Goal: Ask a question

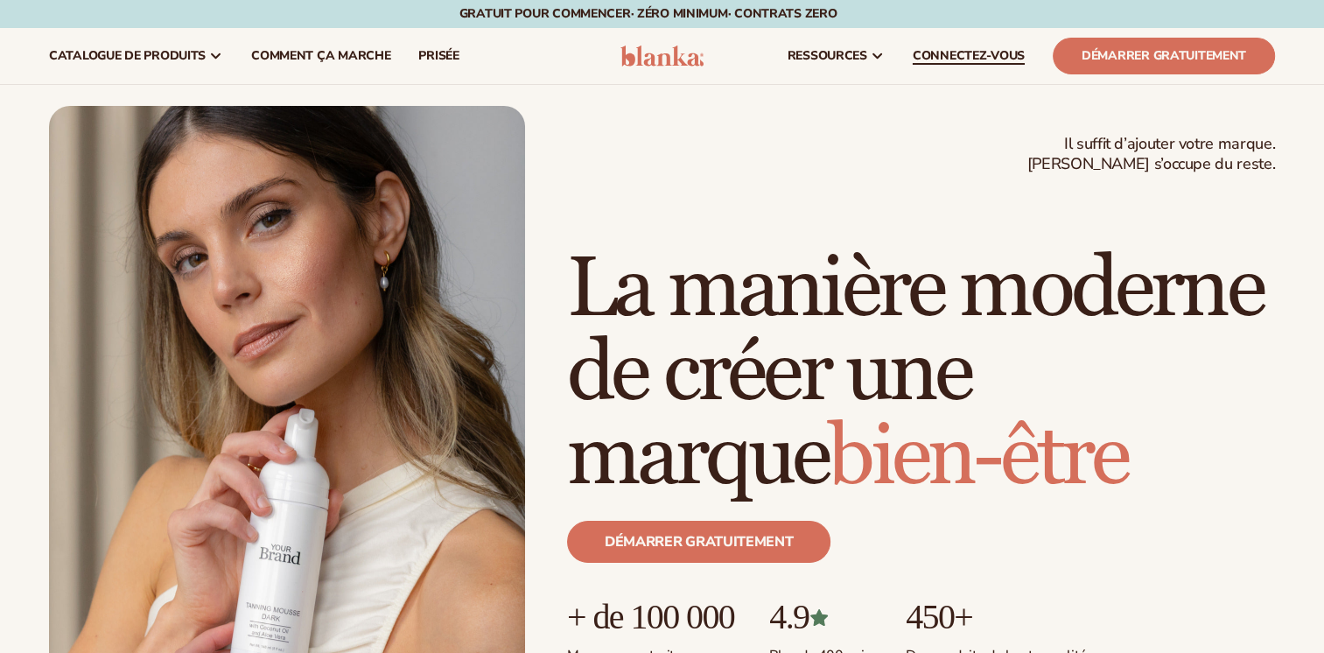
click at [990, 52] on span "CONNECTEZ-VOUS" at bounding box center [969, 56] width 112 height 14
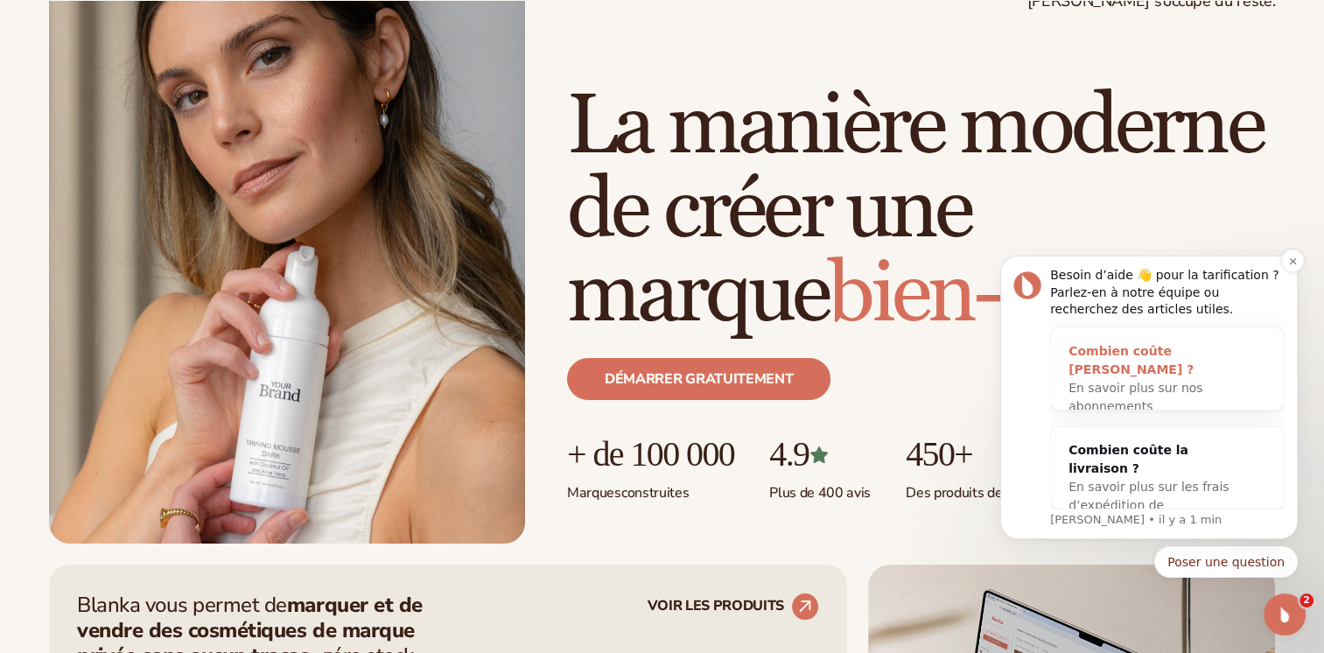
scroll to position [262, 0]
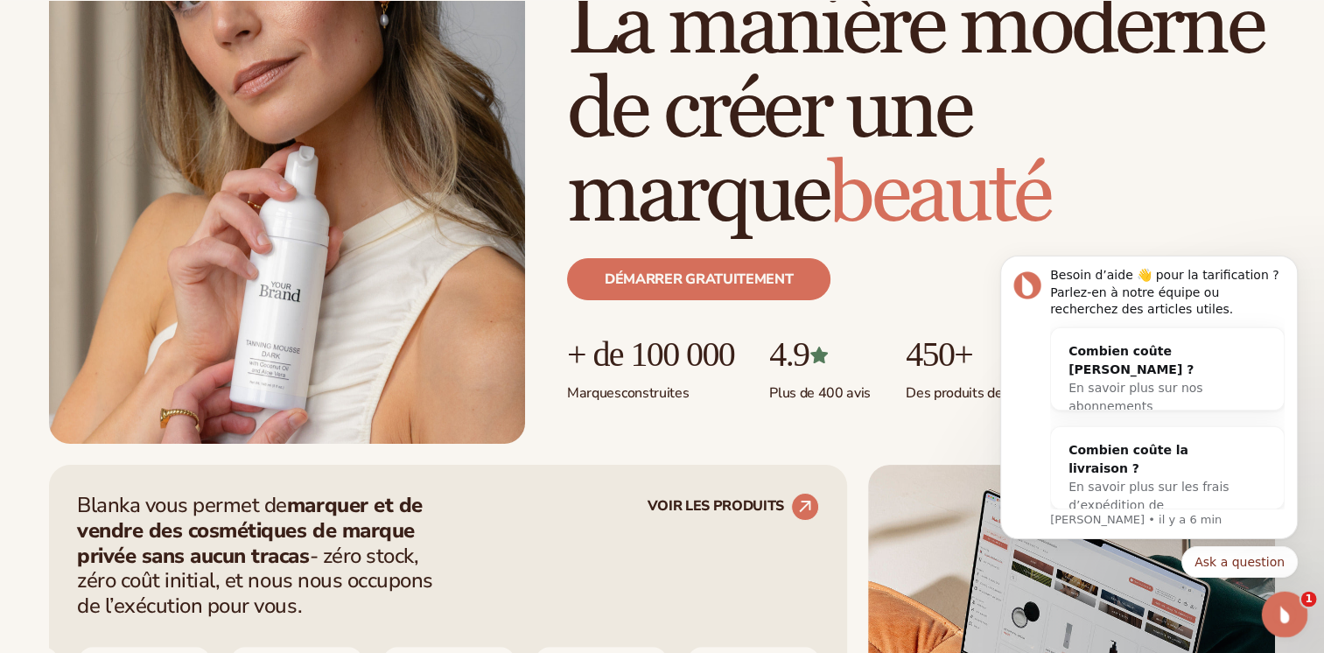
click at [1288, 613] on icon "Ouvrez Intercom Messenger" at bounding box center [1282, 612] width 29 height 29
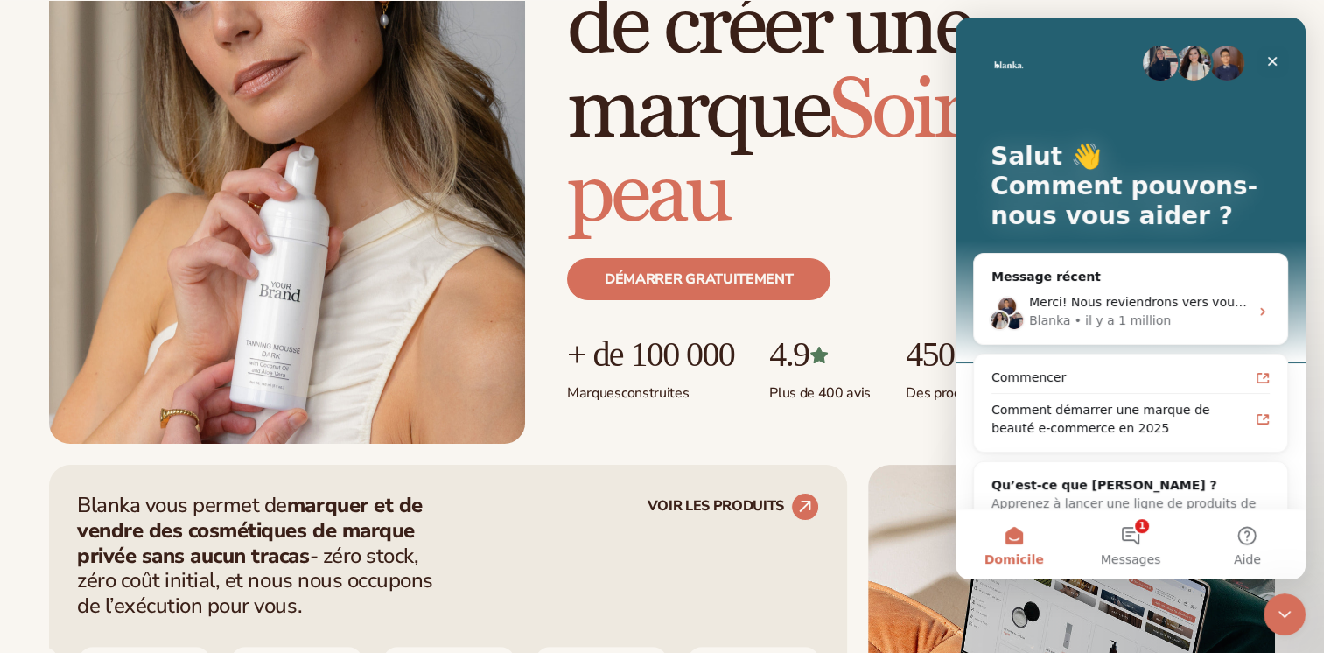
scroll to position [43, 0]
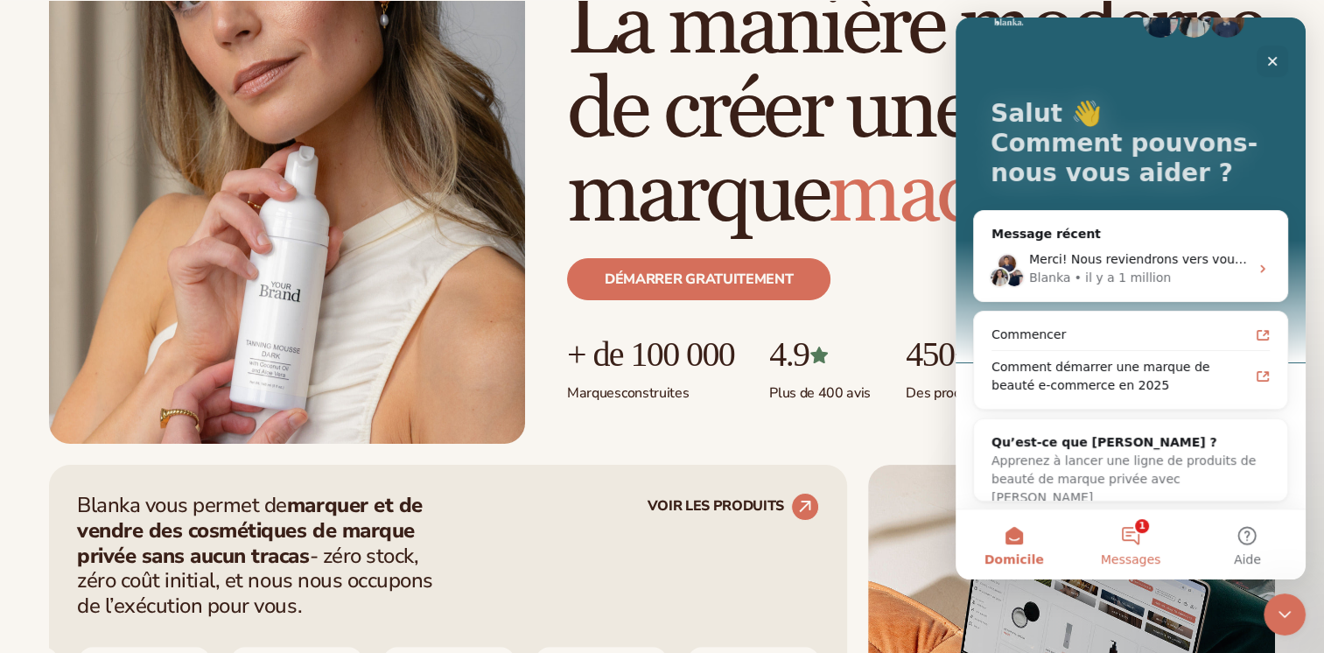
click at [1128, 548] on button "1 Messages" at bounding box center [1130, 544] width 116 height 70
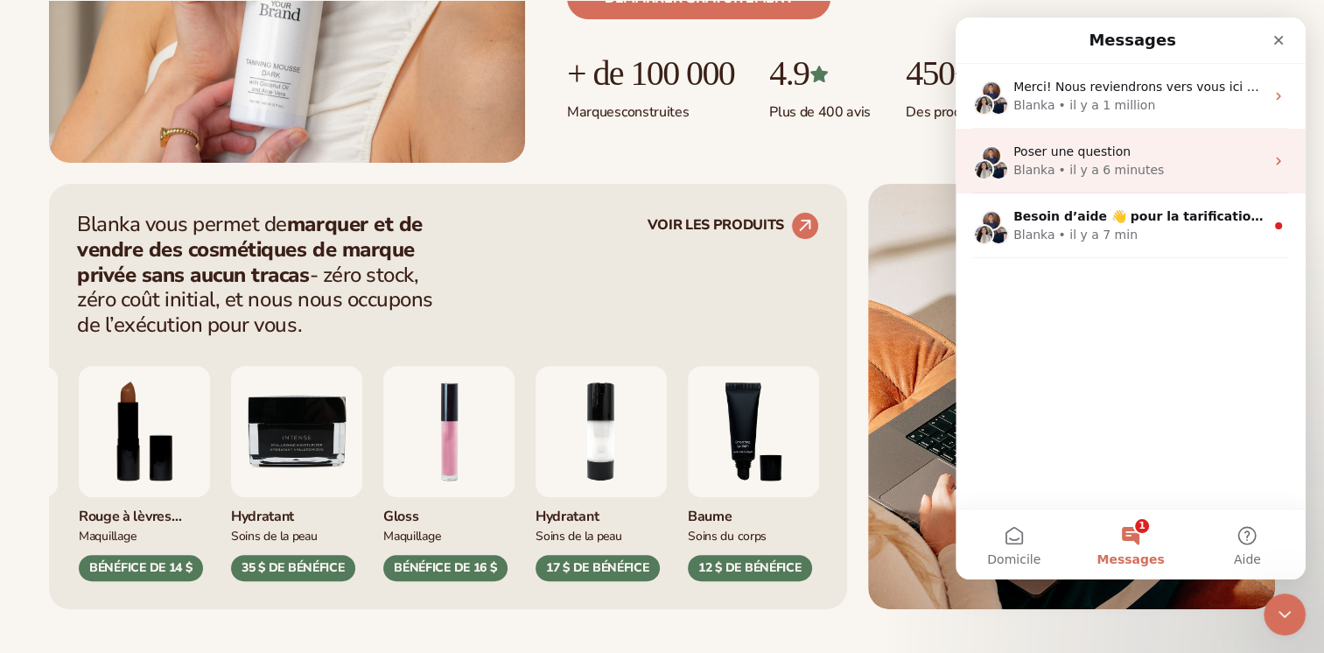
scroll to position [612, 0]
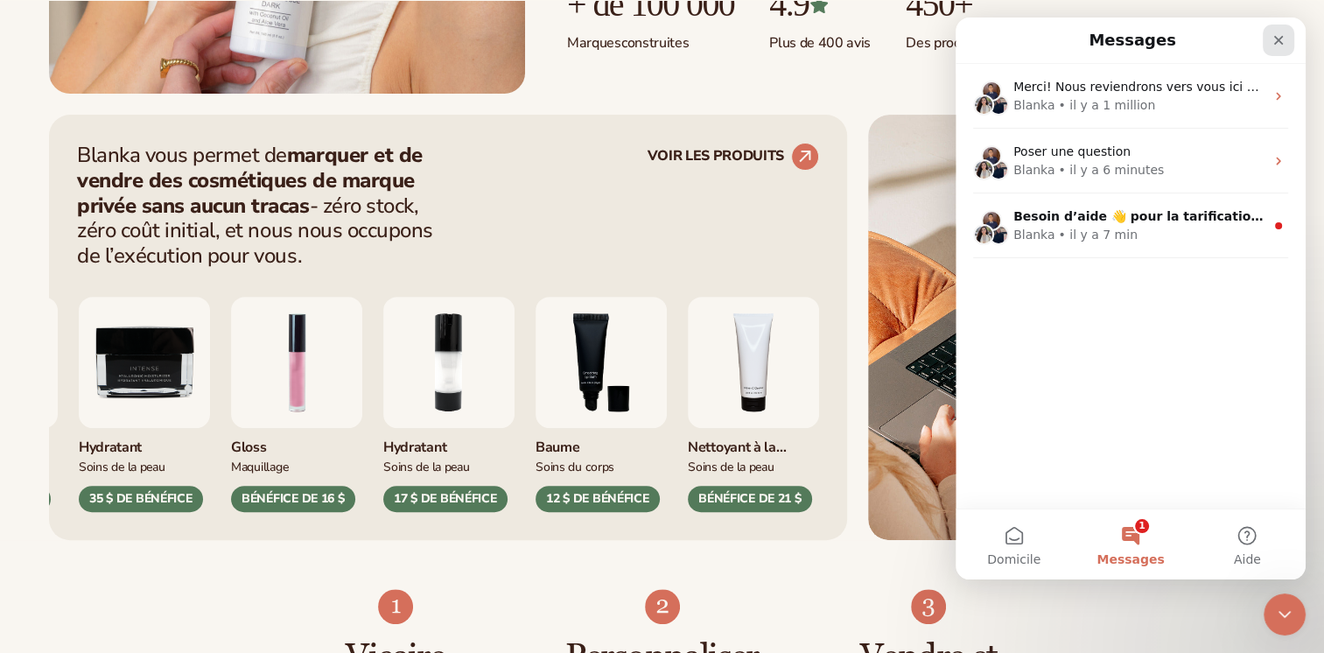
click at [1291, 44] on div "Fermer" at bounding box center [1277, 39] width 31 height 31
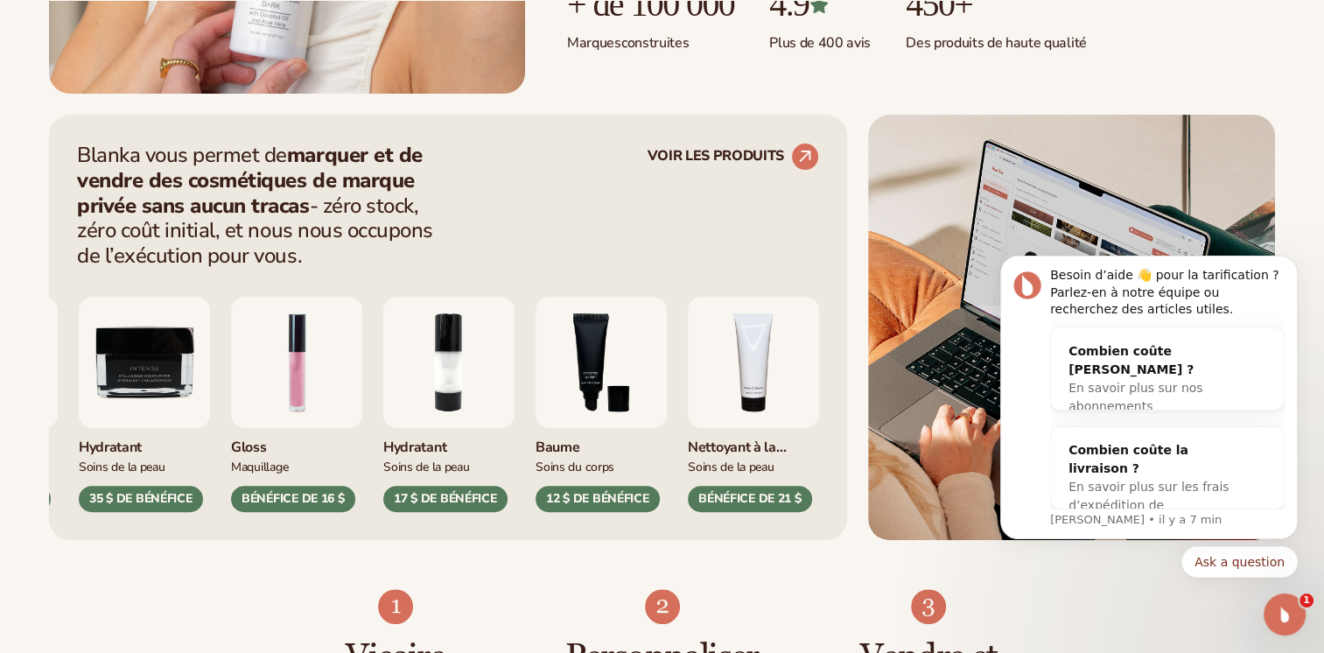
scroll to position [0, 0]
click at [1305, 604] on span "1" at bounding box center [1309, 599] width 16 height 16
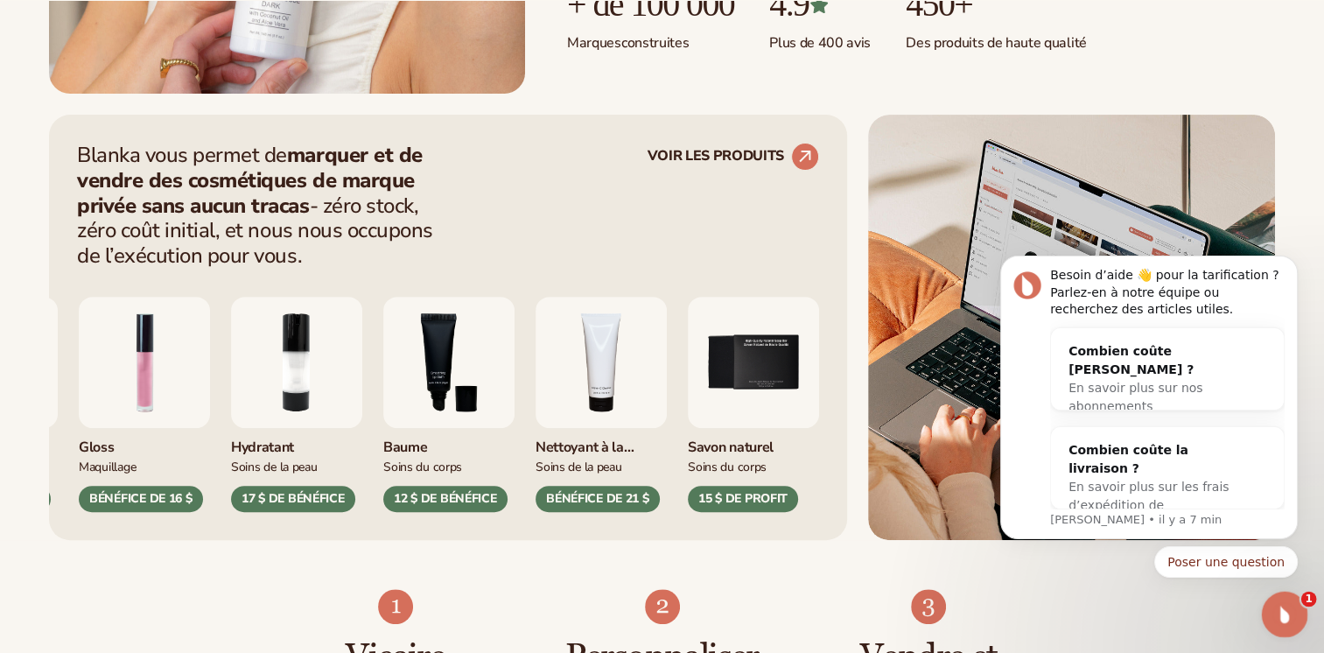
click at [1287, 617] on icon "Open Intercom Messenger" at bounding box center [1282, 612] width 29 height 29
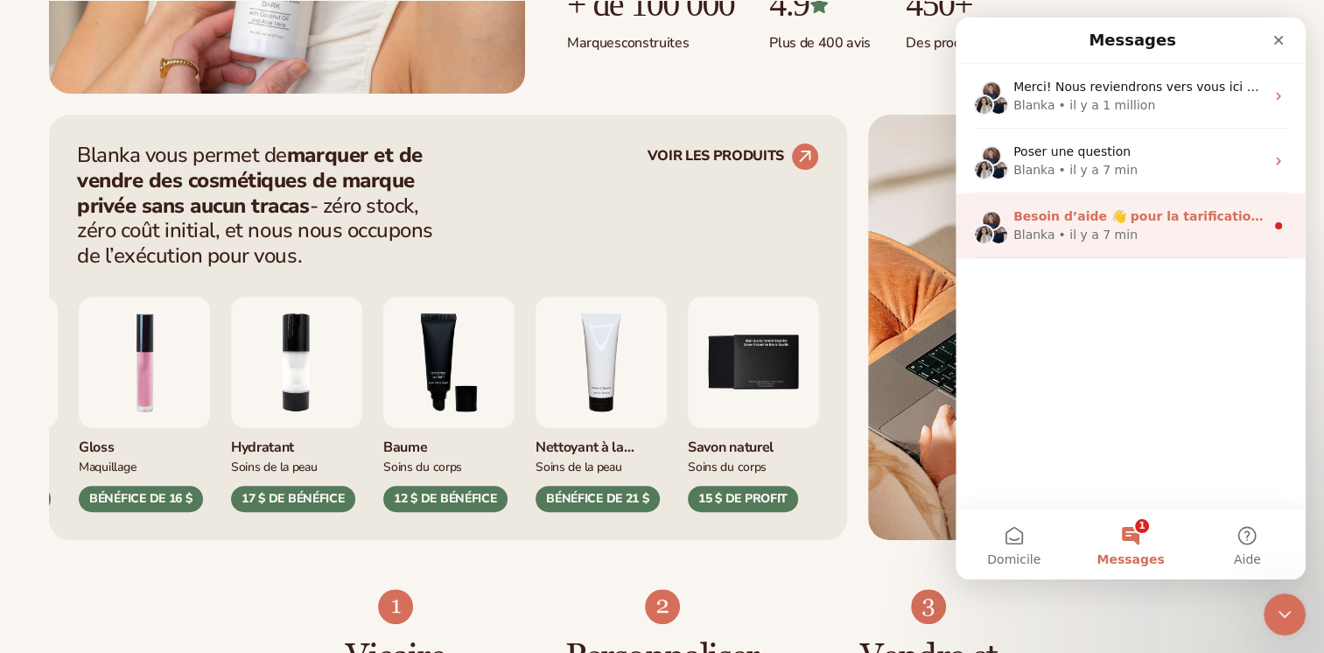
click at [1136, 233] on div "Blanka • il y a 7 min" at bounding box center [1138, 235] width 251 height 18
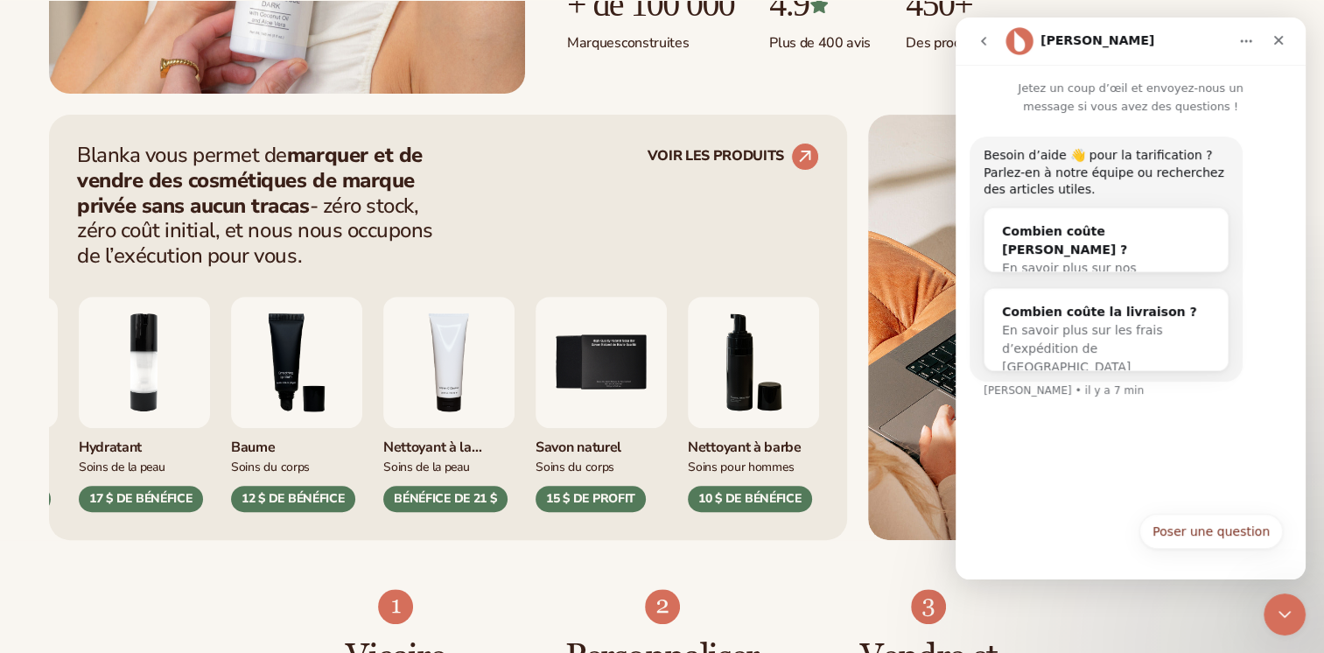
click at [979, 38] on icon "Retour" at bounding box center [983, 41] width 14 height 14
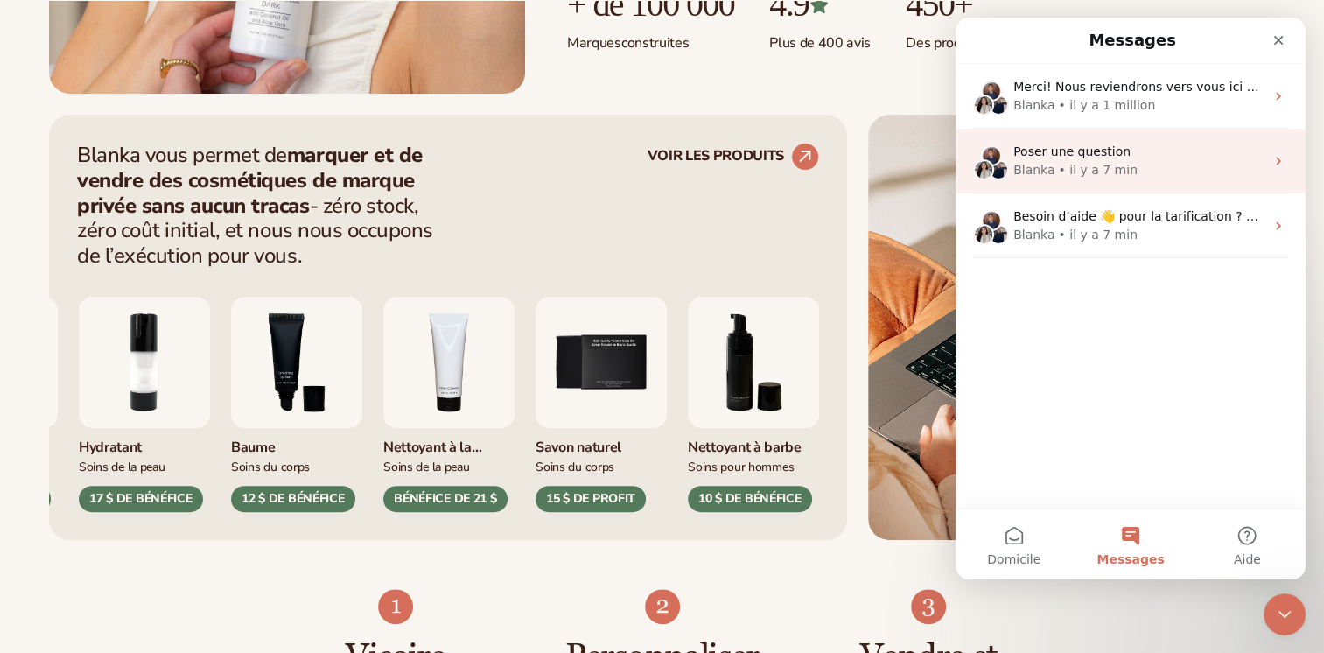
click at [1215, 167] on div "Blanka • il y a 7 min" at bounding box center [1138, 170] width 251 height 18
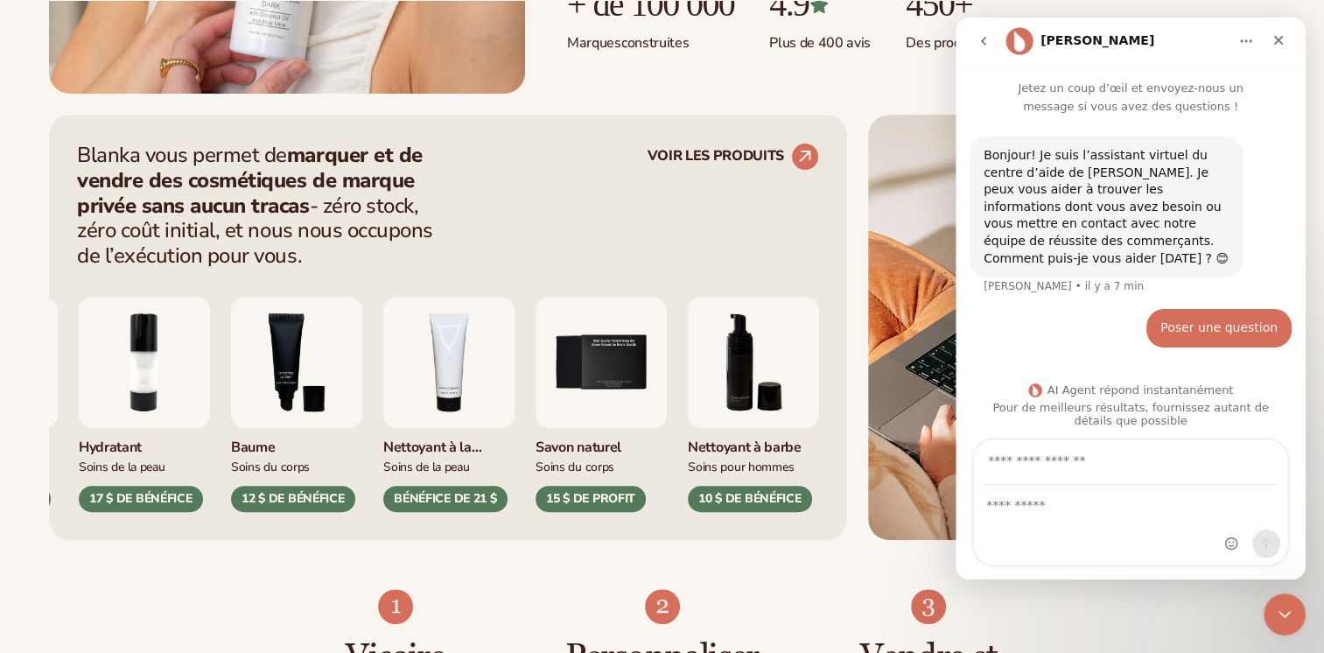
scroll to position [3, 0]
click at [981, 46] on icon "Retour" at bounding box center [983, 41] width 14 height 14
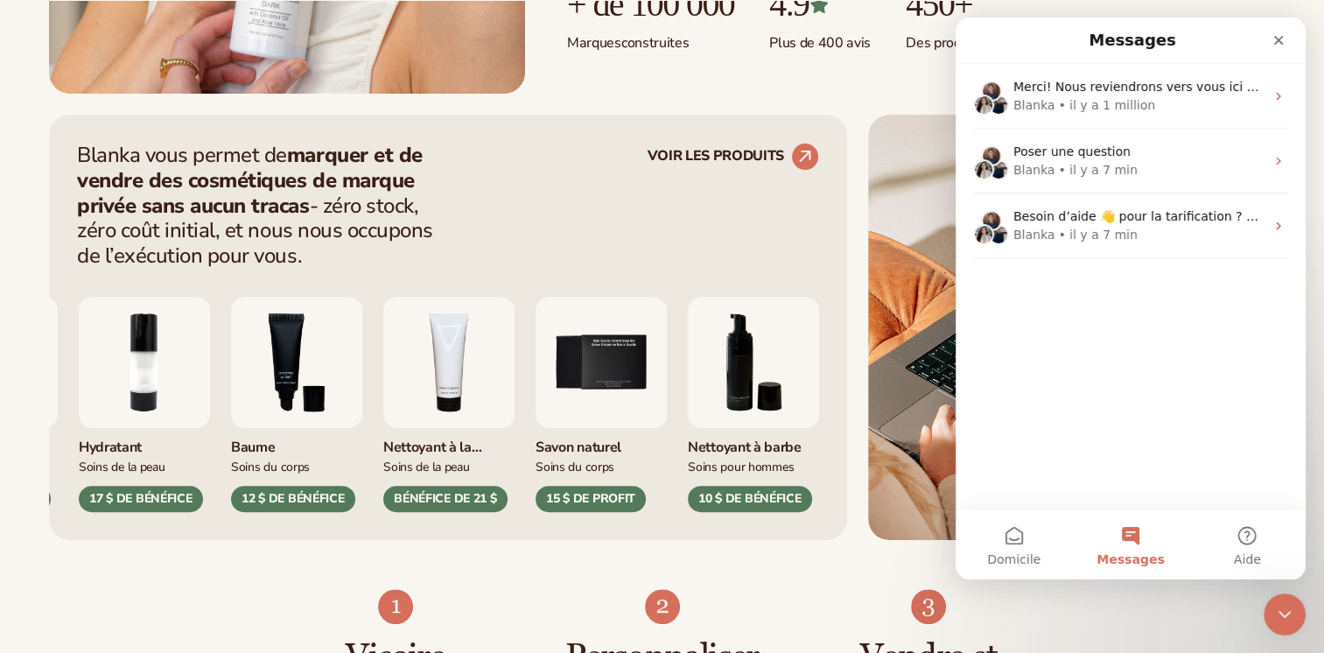
scroll to position [0, 0]
click at [1285, 43] on div "Fermer" at bounding box center [1277, 39] width 31 height 31
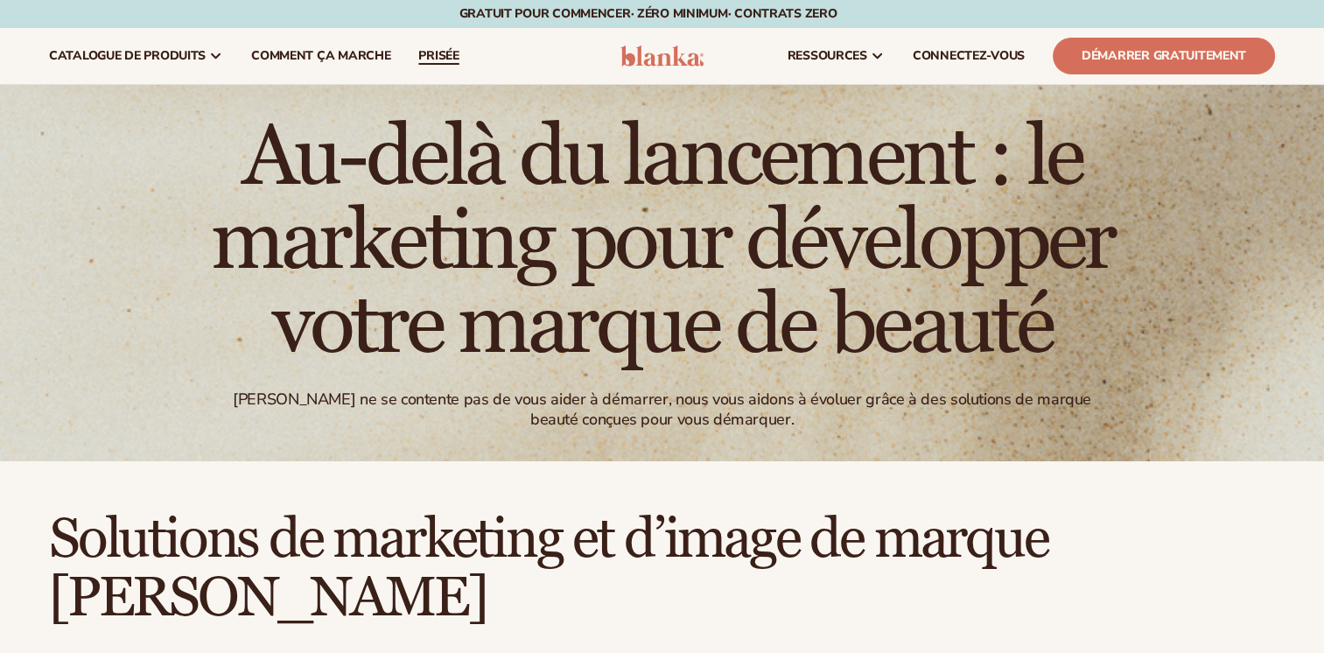
drag, startPoint x: 0, startPoint y: 0, endPoint x: 444, endPoint y: 54, distance: 447.7
click at [444, 54] on span "prisée" at bounding box center [438, 56] width 40 height 14
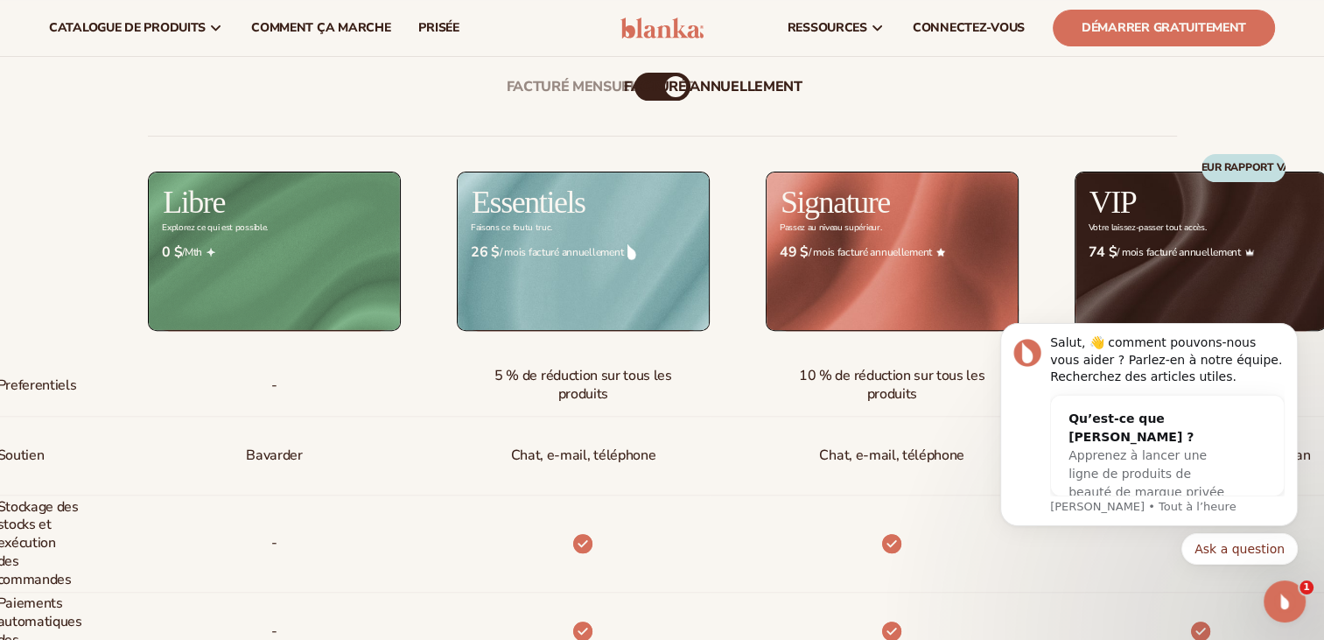
scroll to position [612, 0]
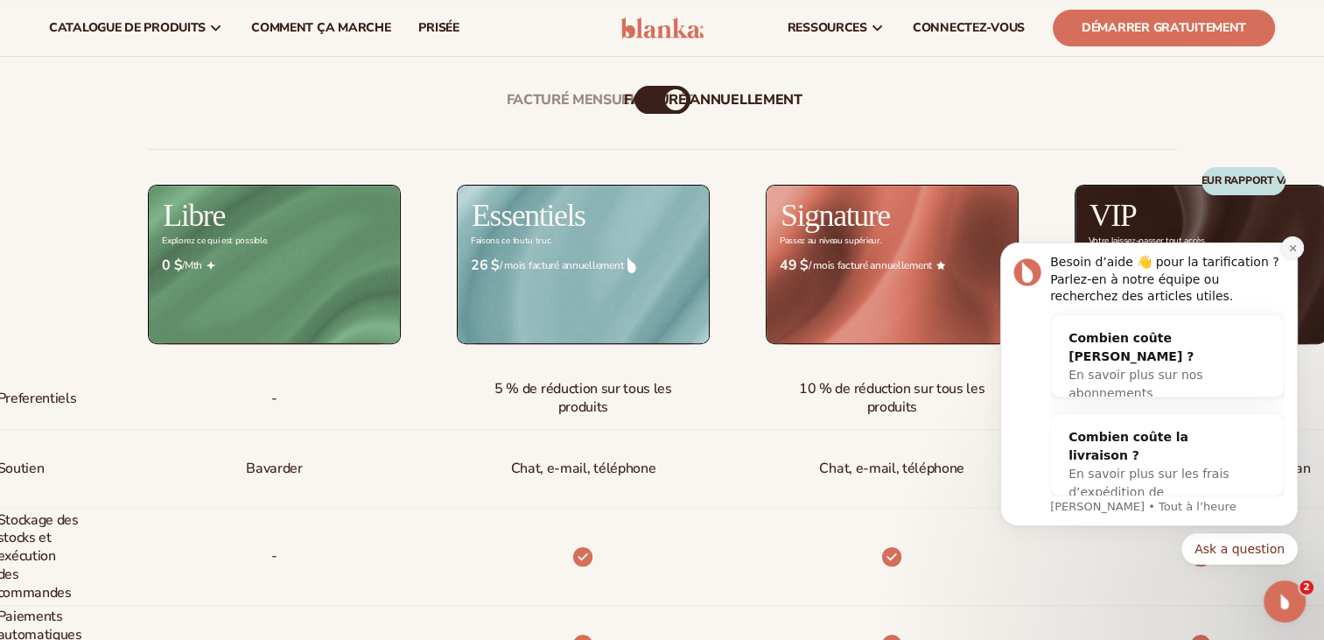
click at [1295, 252] on icon "Rejeter la notification" at bounding box center [1293, 248] width 10 height 10
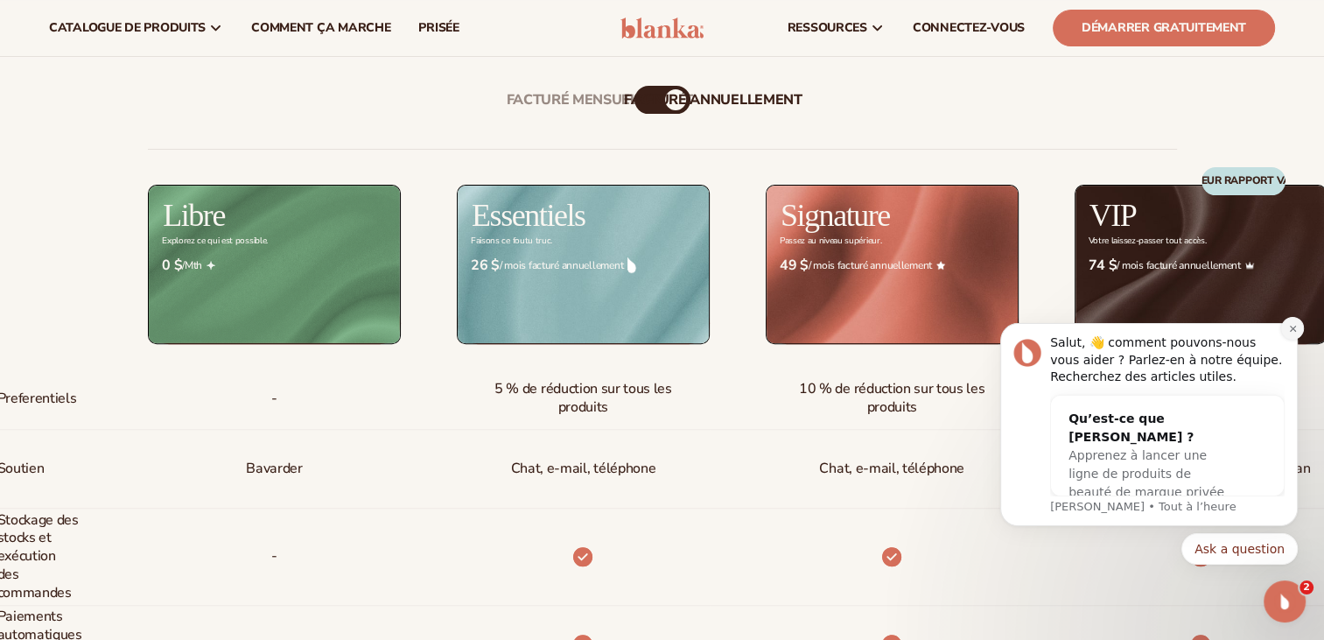
click at [1291, 326] on icon "Rejeter la notification" at bounding box center [1292, 328] width 6 height 6
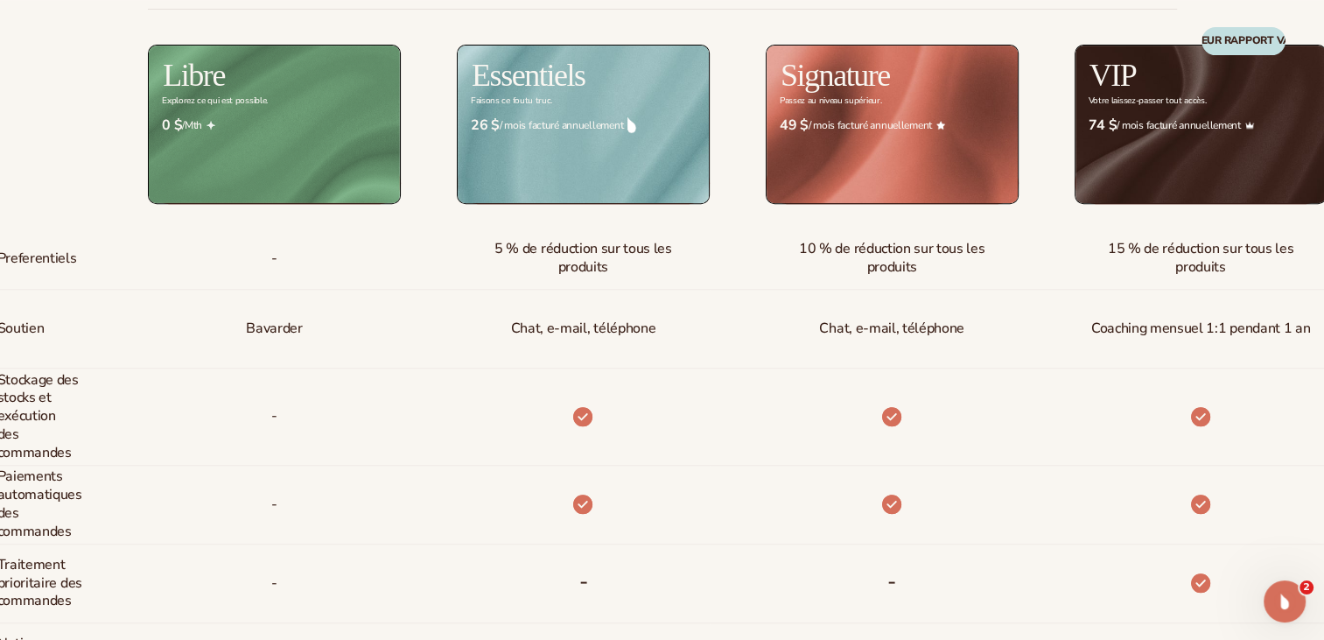
scroll to position [1634, 0]
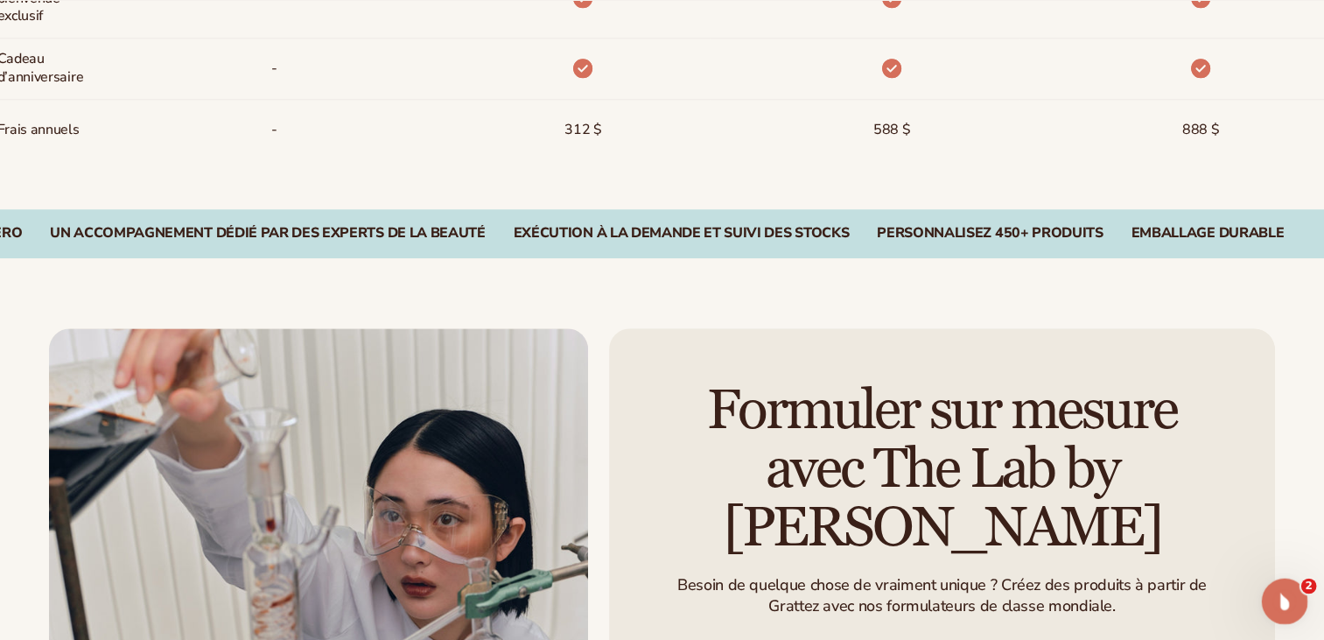
click at [1286, 590] on icon "Ouvrez Intercom Messenger" at bounding box center [1282, 598] width 29 height 29
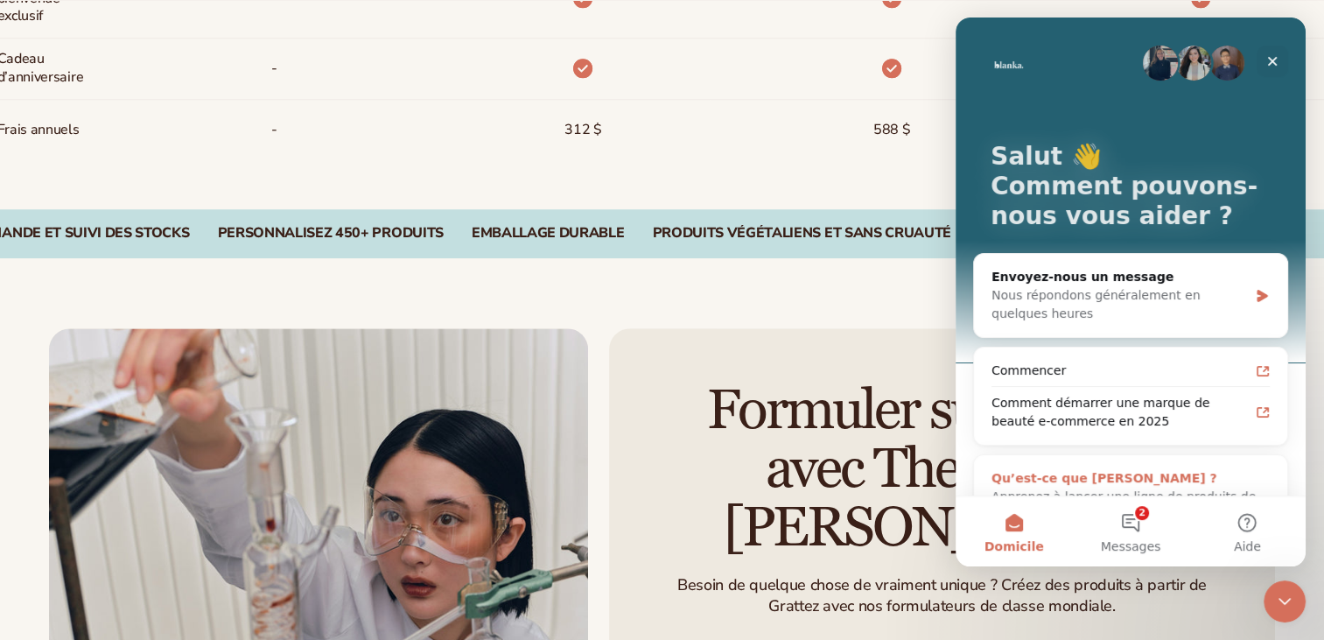
scroll to position [49, 0]
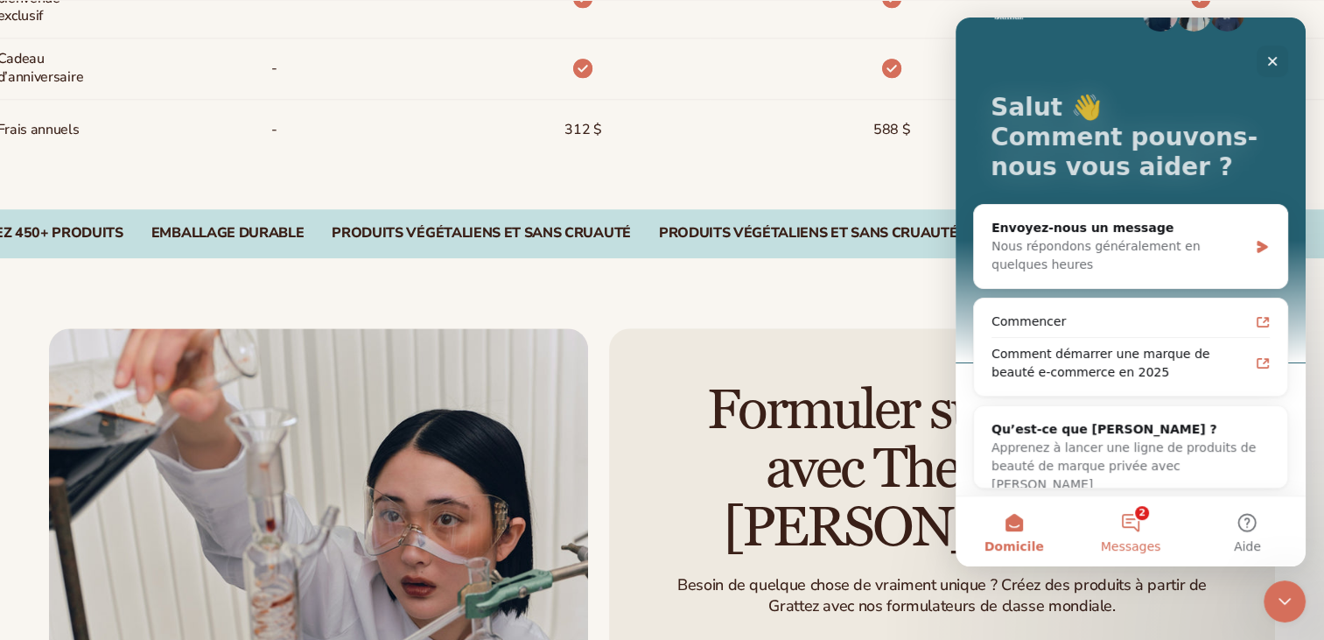
click at [1141, 531] on button "2 Messages" at bounding box center [1130, 531] width 116 height 70
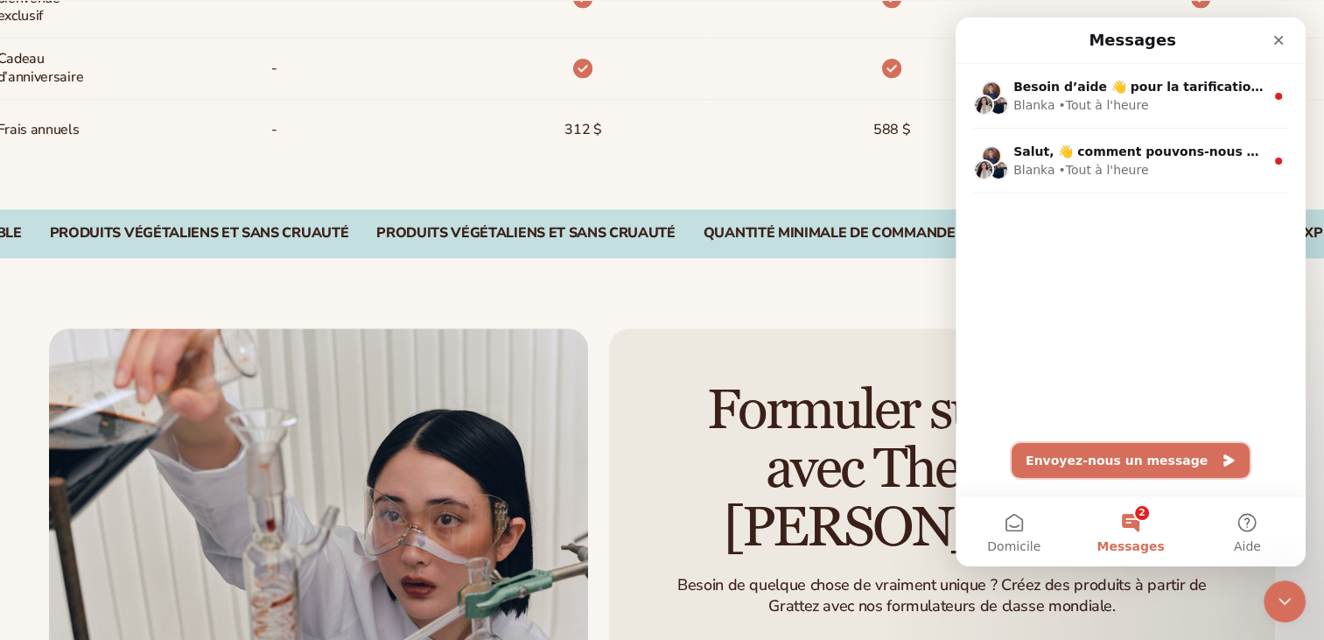
click at [1118, 457] on font "Envoyez-nous un message" at bounding box center [1116, 459] width 182 height 17
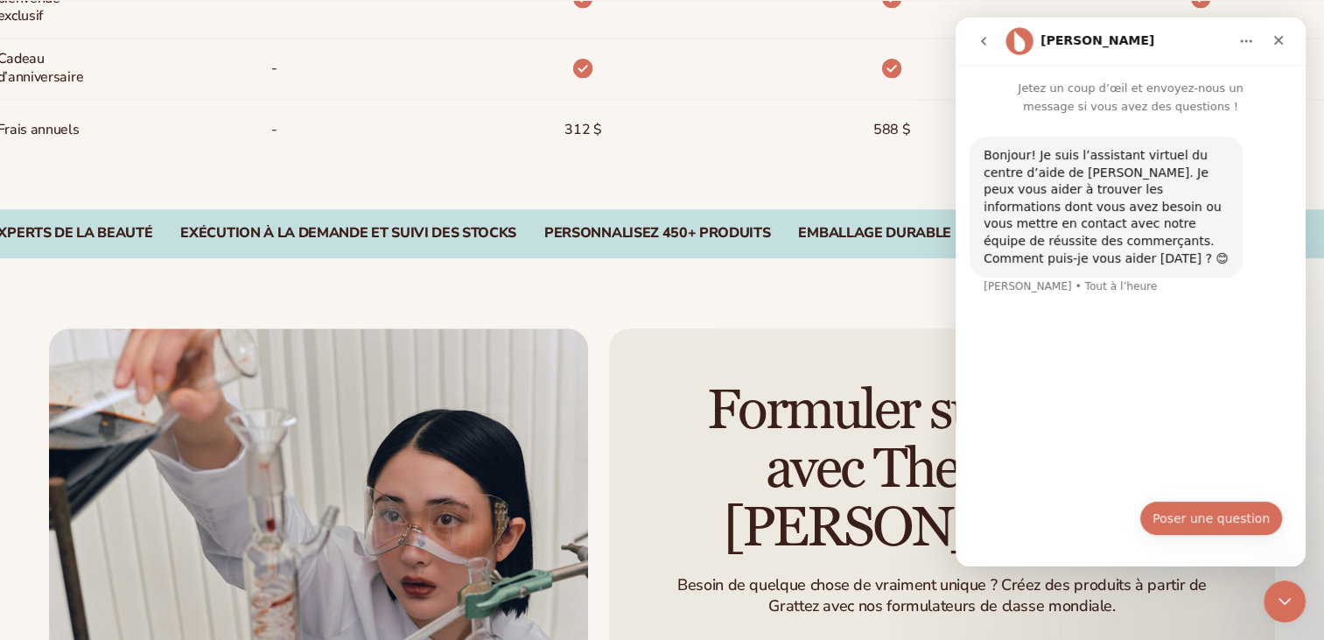
click at [1217, 524] on button "Poser une question" at bounding box center [1210, 517] width 143 height 35
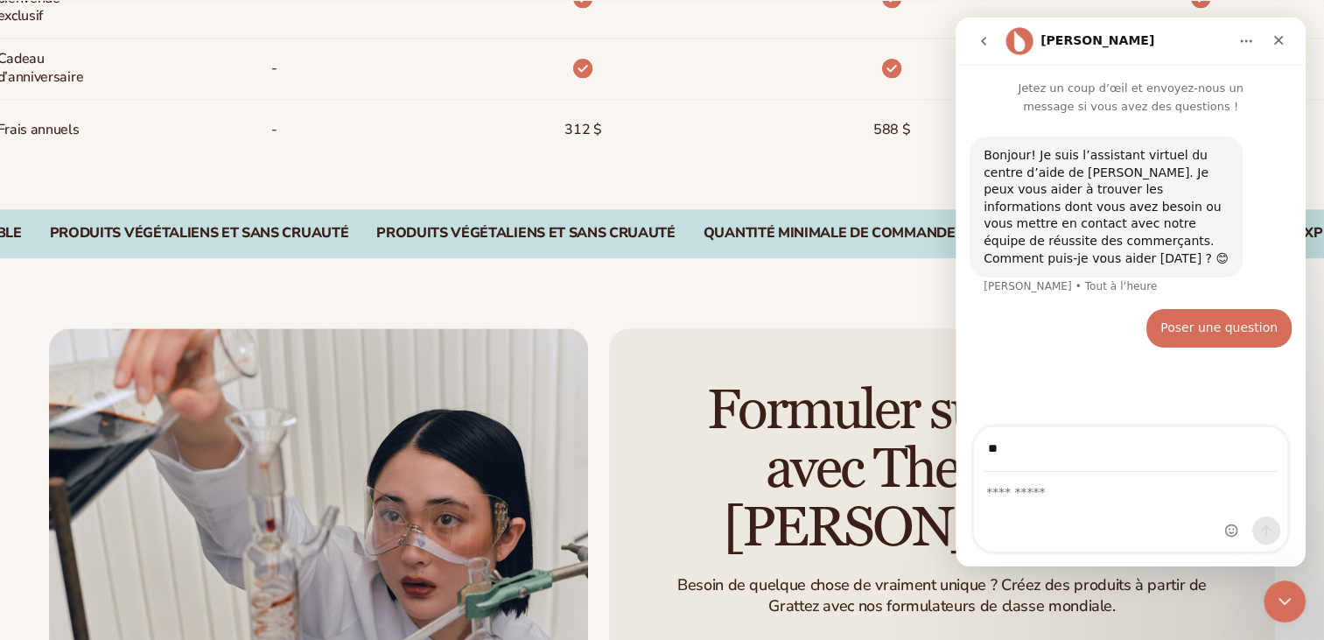
type input "*"
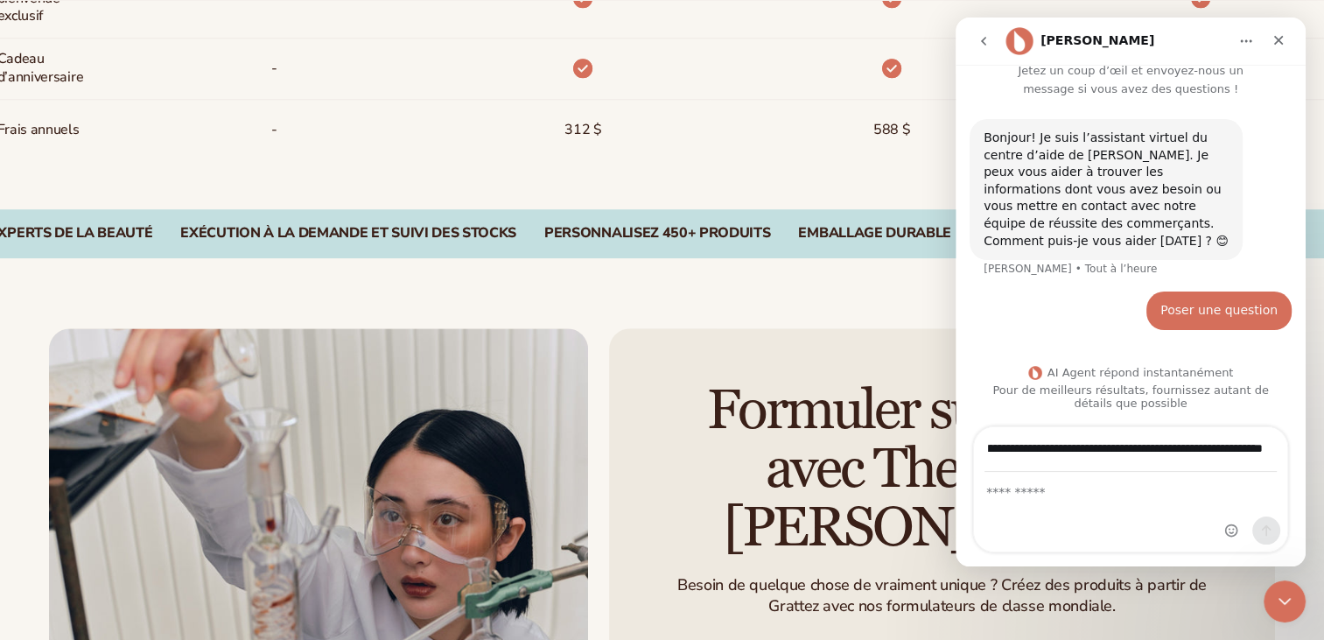
scroll to position [0, 220]
type input "**********"
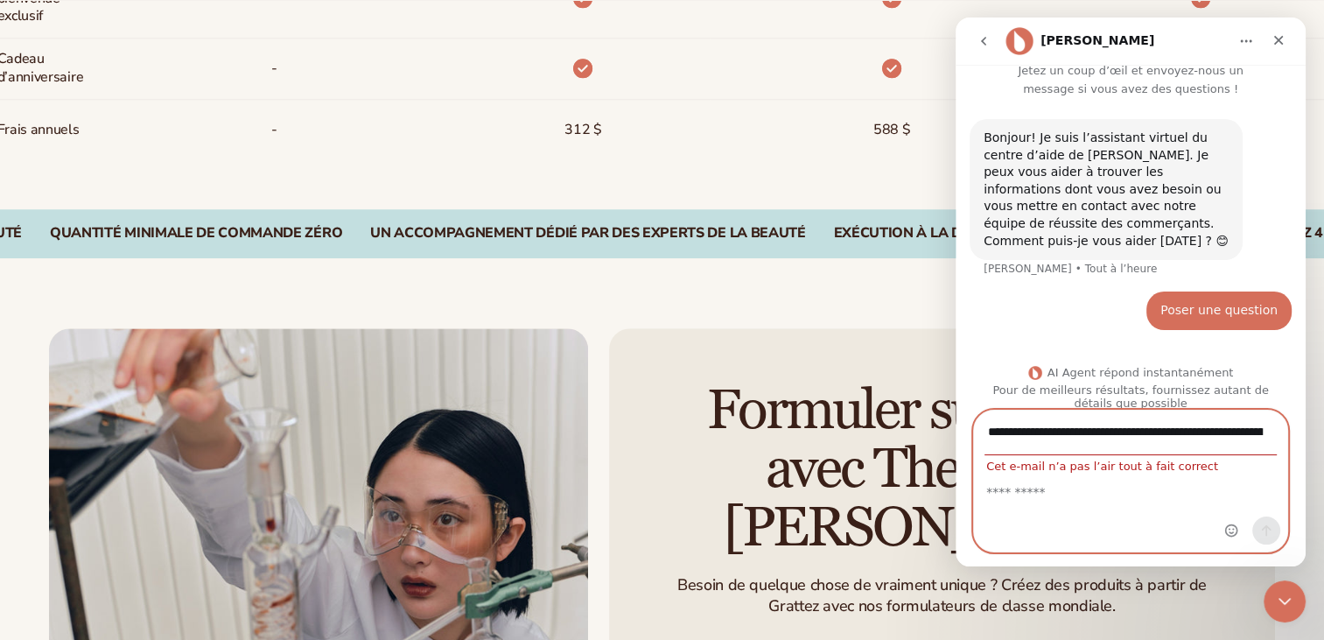
scroll to position [33, 0]
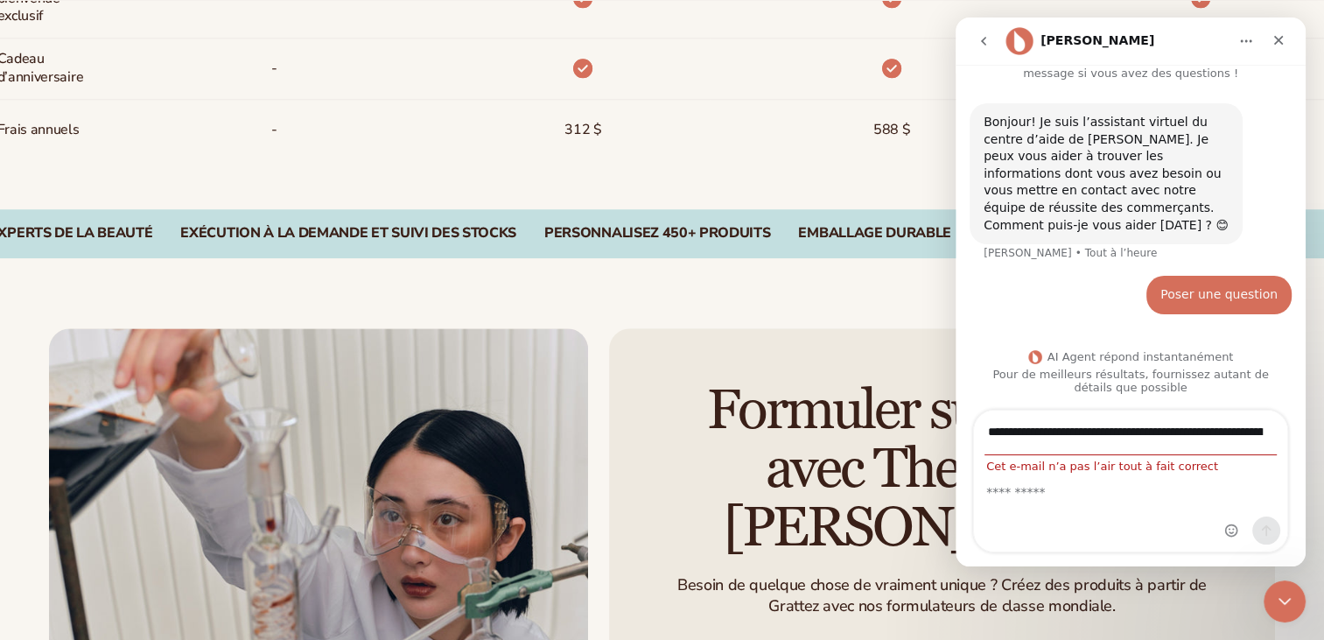
click at [1250, 432] on div "Messagerie intercom" at bounding box center [1252, 480] width 69 height 141
click at [325, 233] on div "Un accompagnement dédié par des experts de la beauté" at bounding box center [144, 233] width 435 height 17
click at [481, 227] on div "Exécution à la demande et suivi des stocks" at bounding box center [557, 233] width 336 height 17
click at [893, 240] on div "PERSONNALISEZ 450+ PRODUITS" at bounding box center [865, 233] width 226 height 17
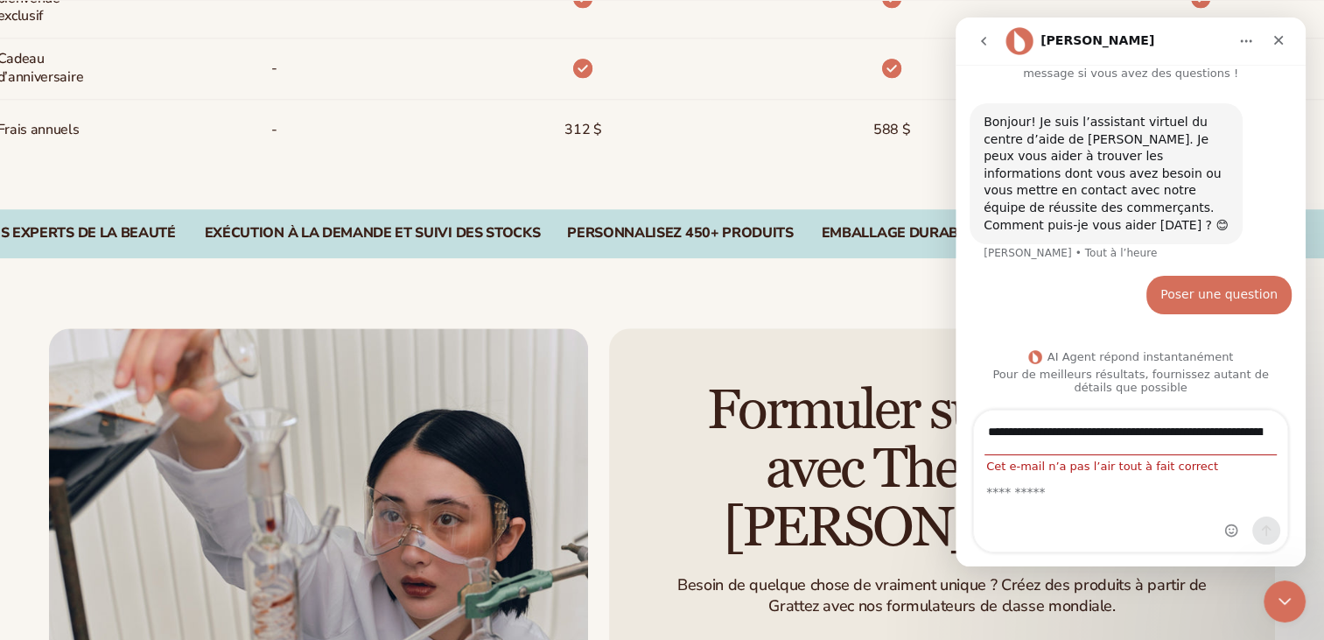
click at [658, 251] on div "Quantité minimale de commande zéro Un accompagnement dédié par des experts de l…" at bounding box center [662, 233] width 1324 height 49
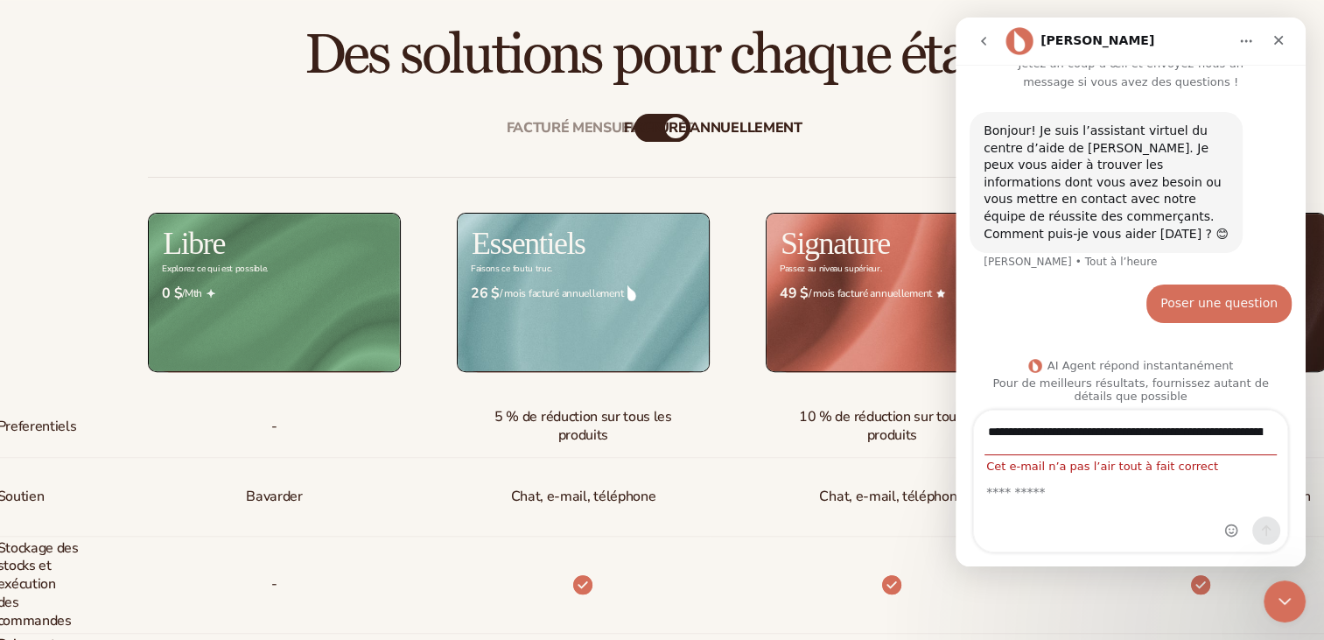
scroll to position [0, 0]
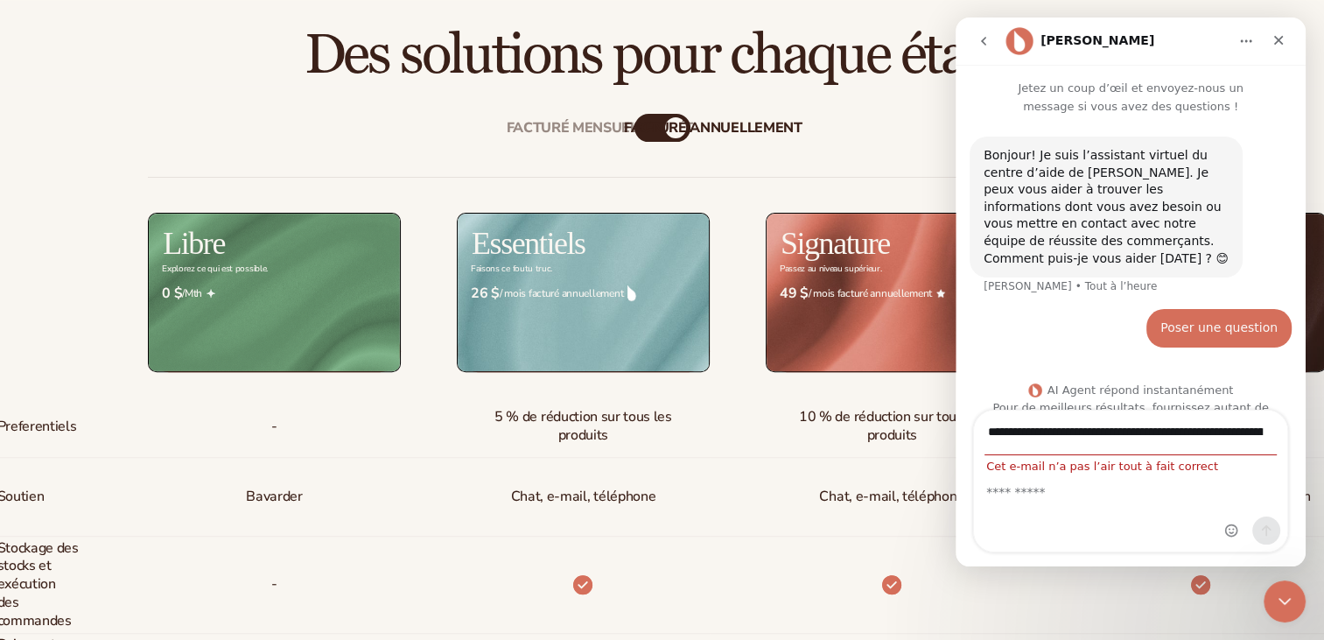
click at [1136, 37] on div "[PERSON_NAME]" at bounding box center [1116, 41] width 222 height 28
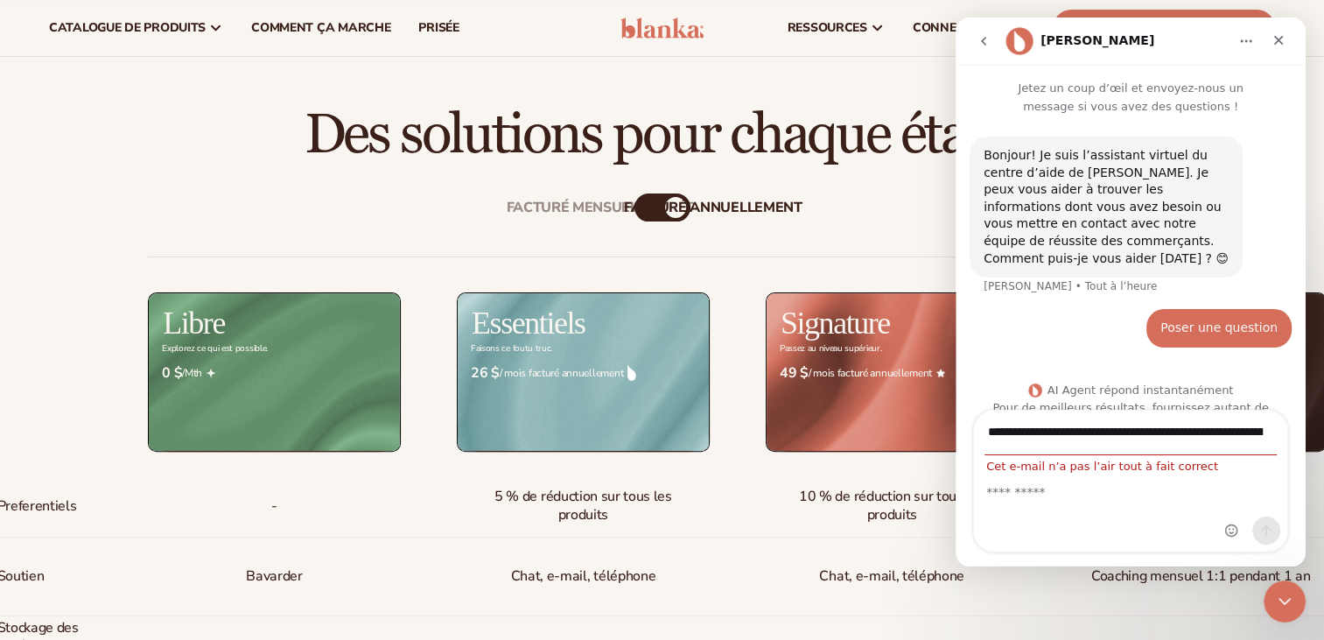
scroll to position [409, 0]
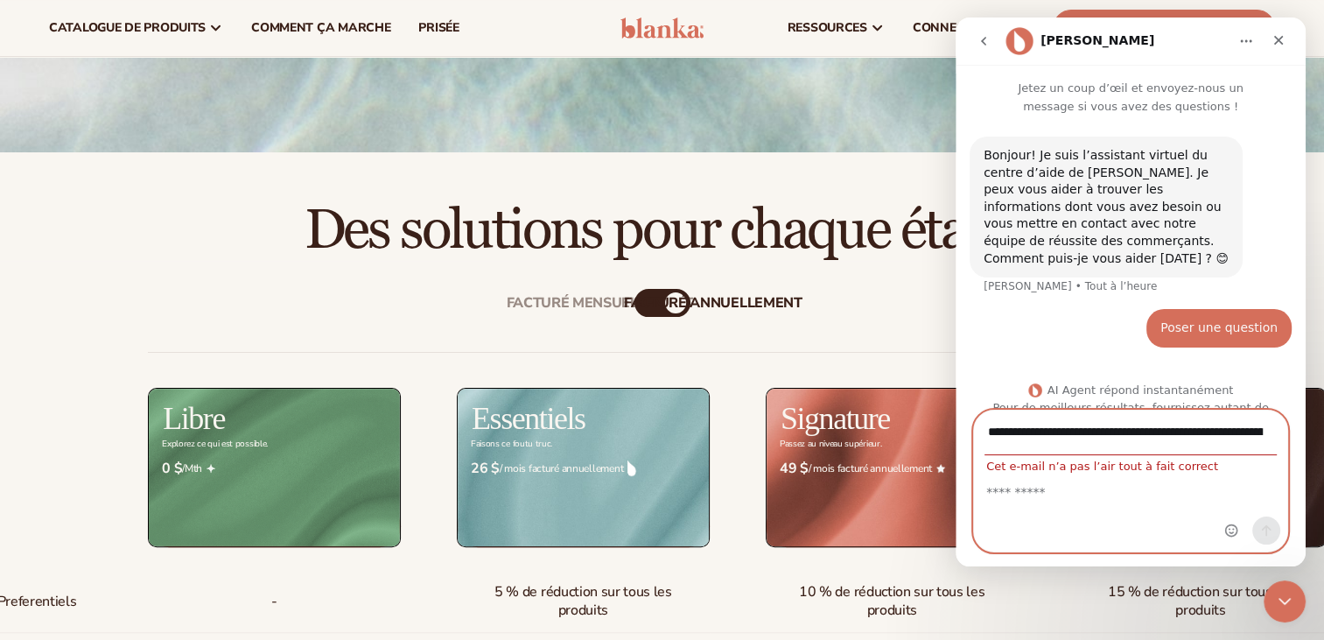
click at [1128, 439] on input "**********" at bounding box center [1130, 432] width 292 height 45
click at [1015, 493] on textarea "Message..." at bounding box center [1130, 487] width 313 height 30
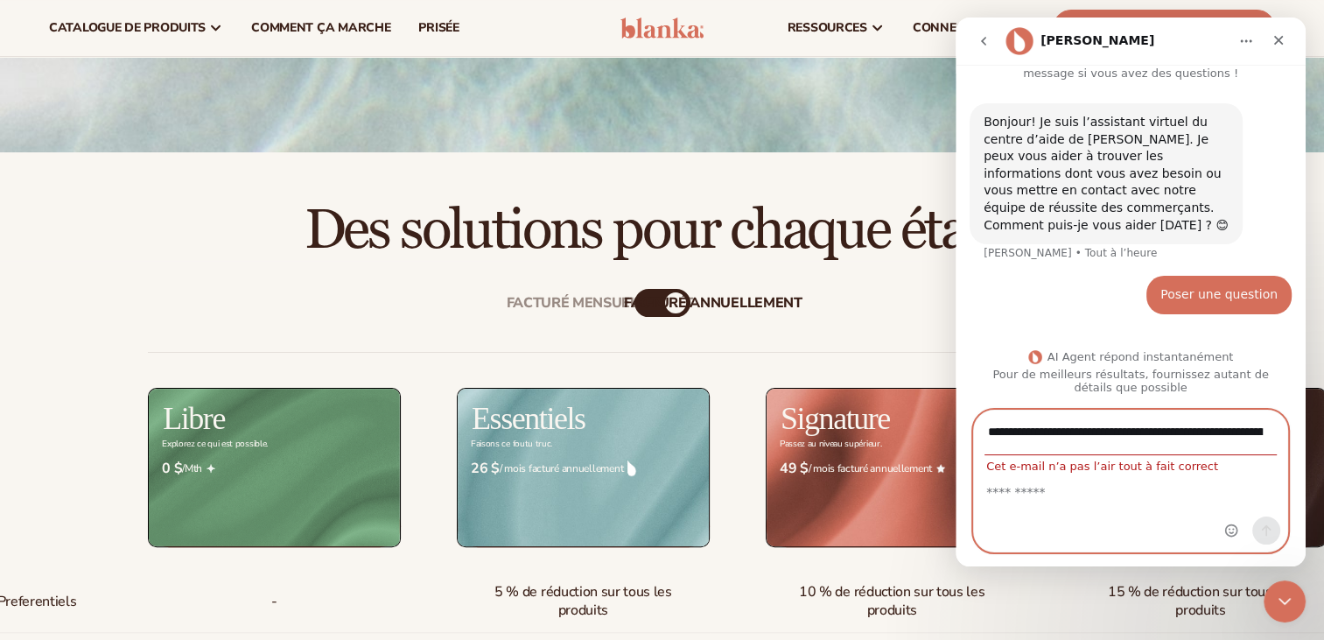
click at [1076, 474] on textarea "Message..." at bounding box center [1130, 487] width 313 height 30
type textarea "**********"
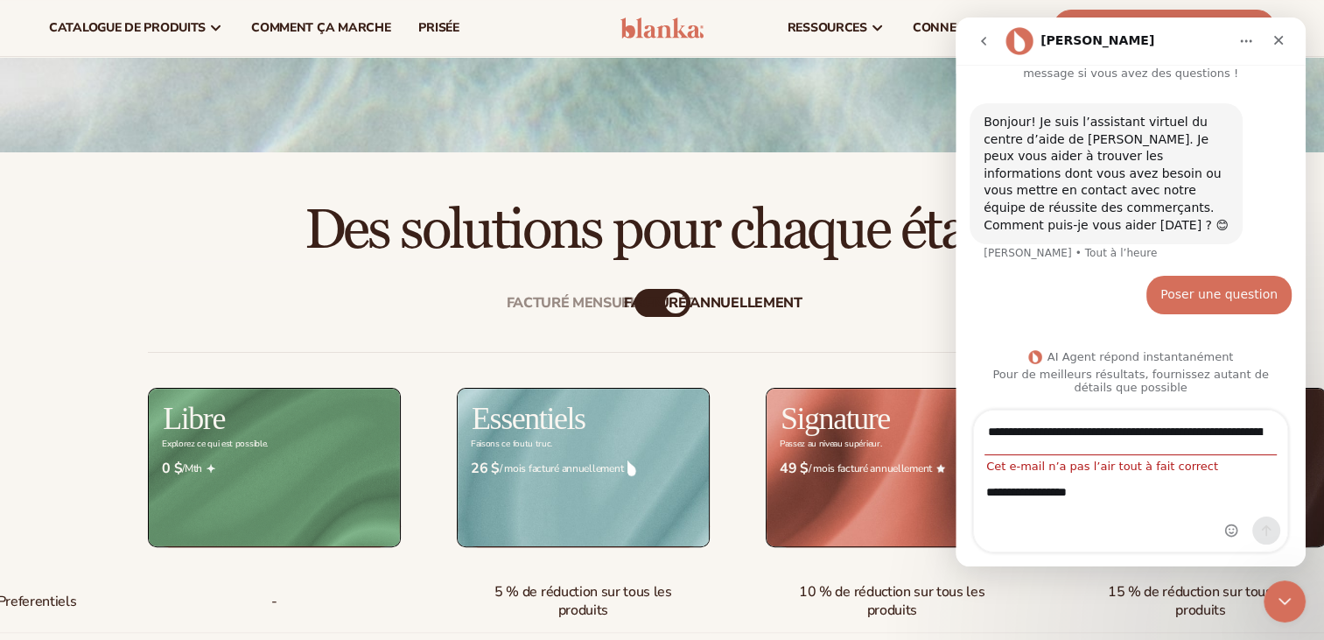
click at [1164, 465] on span "Cet e-mail n’a pas l’air tout à fait correct" at bounding box center [1102, 465] width 256 height 13
click at [1250, 430] on div "Messagerie intercom" at bounding box center [1252, 480] width 69 height 141
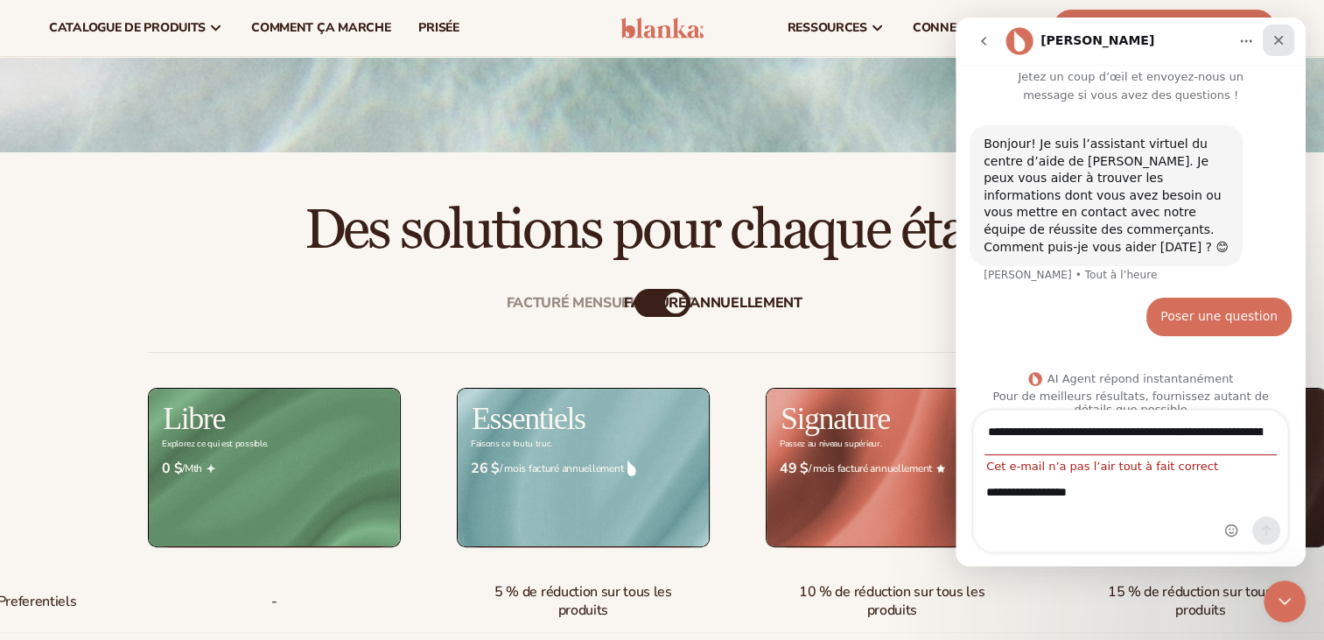
scroll to position [0, 0]
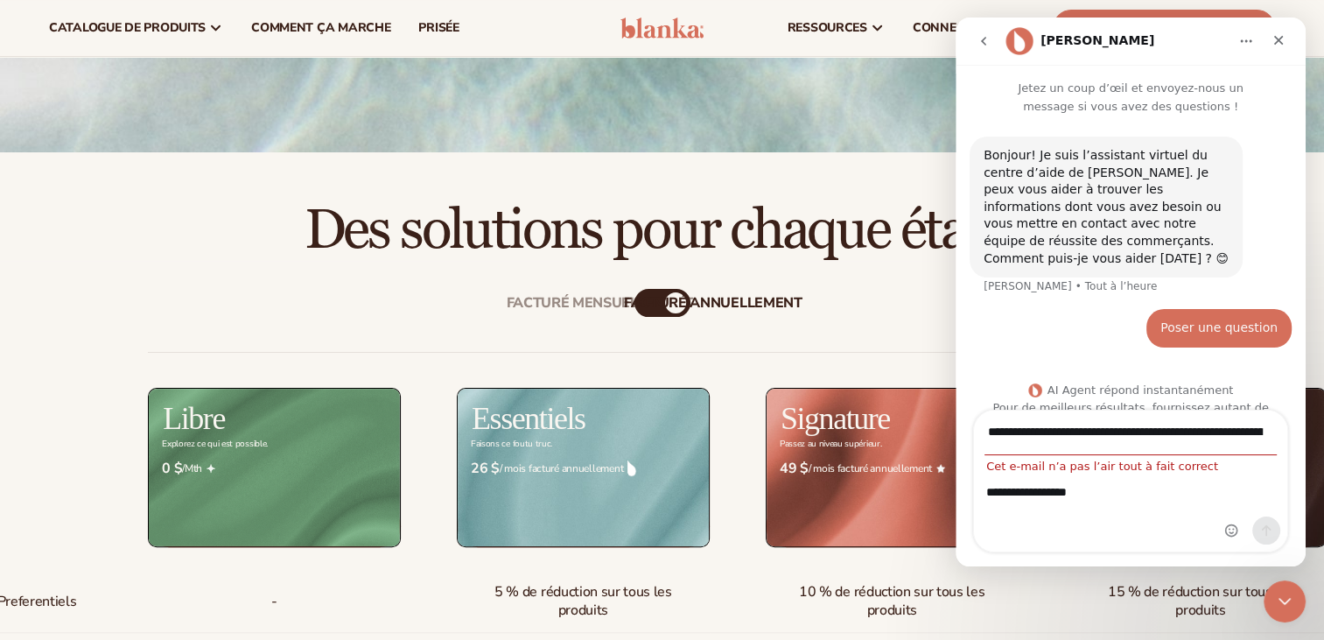
click at [983, 42] on icon "Retour" at bounding box center [983, 41] width 5 height 9
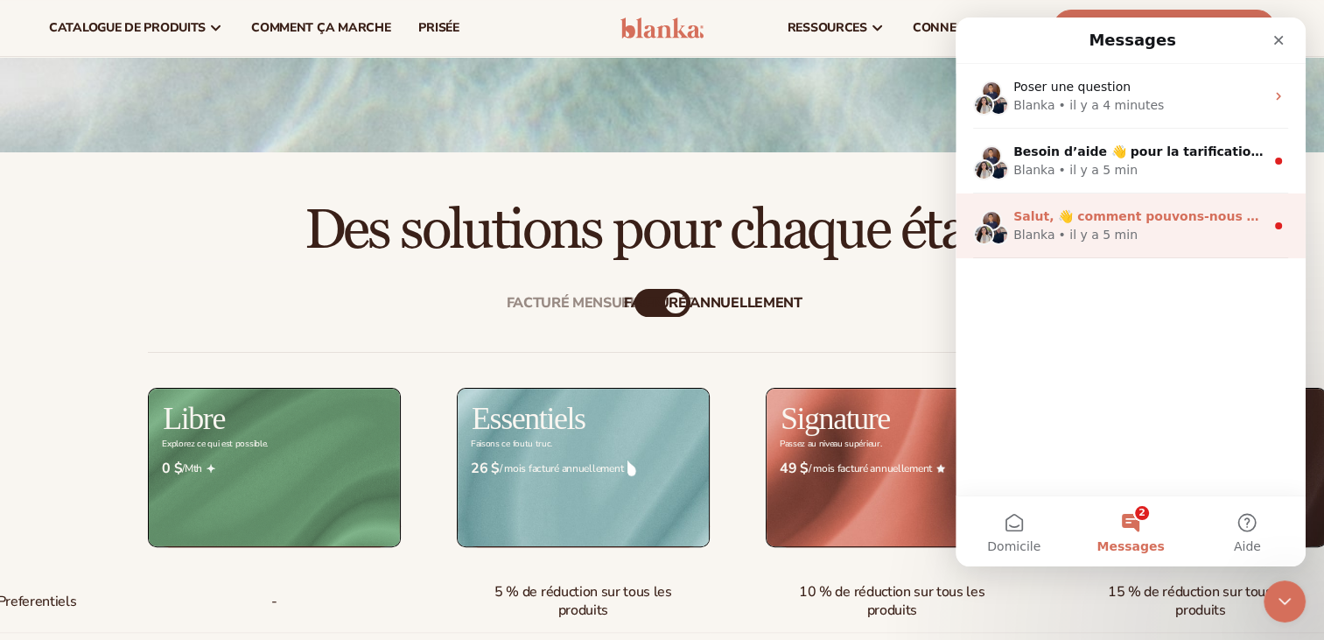
click at [1122, 228] on div "[PERSON_NAME] • il y a 5 min" at bounding box center [1138, 235] width 251 height 18
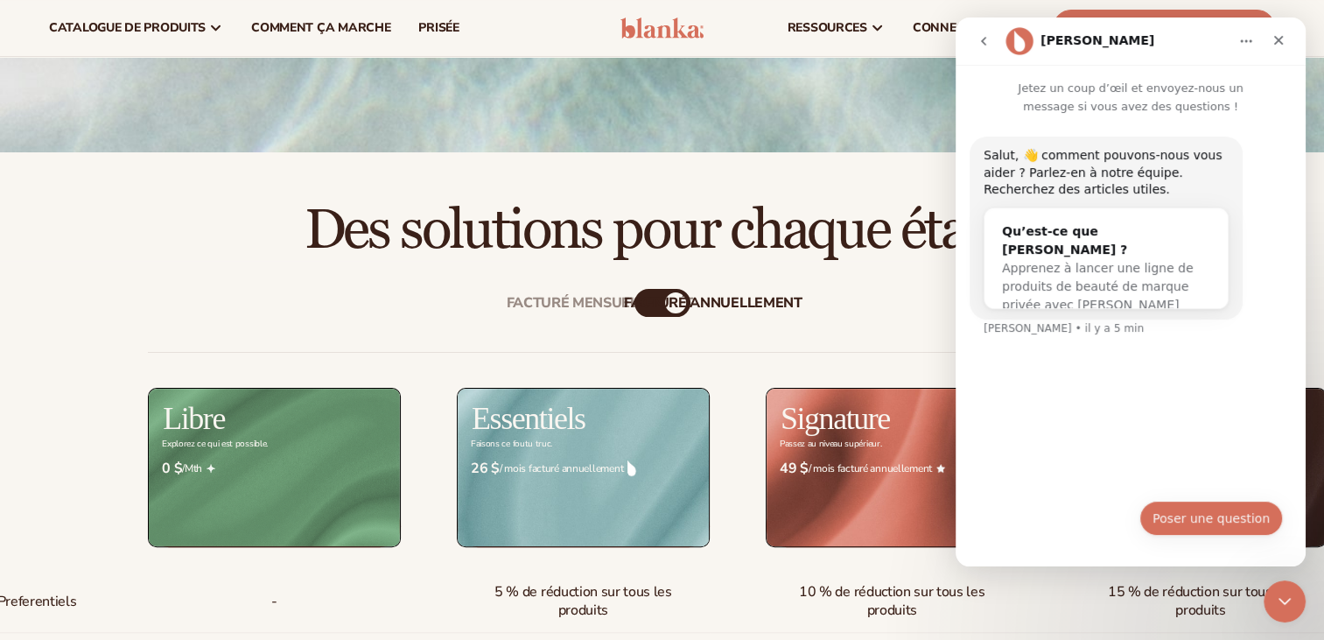
click at [1242, 507] on button "Poser une question" at bounding box center [1210, 517] width 143 height 35
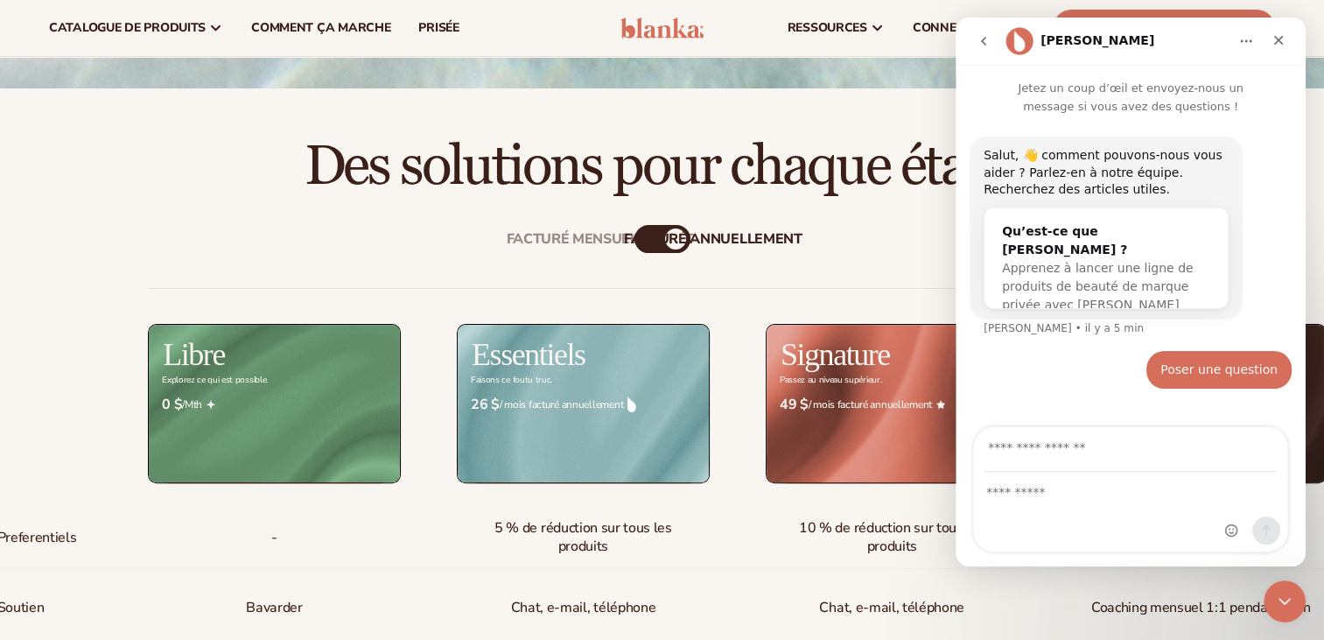
scroll to position [497, 0]
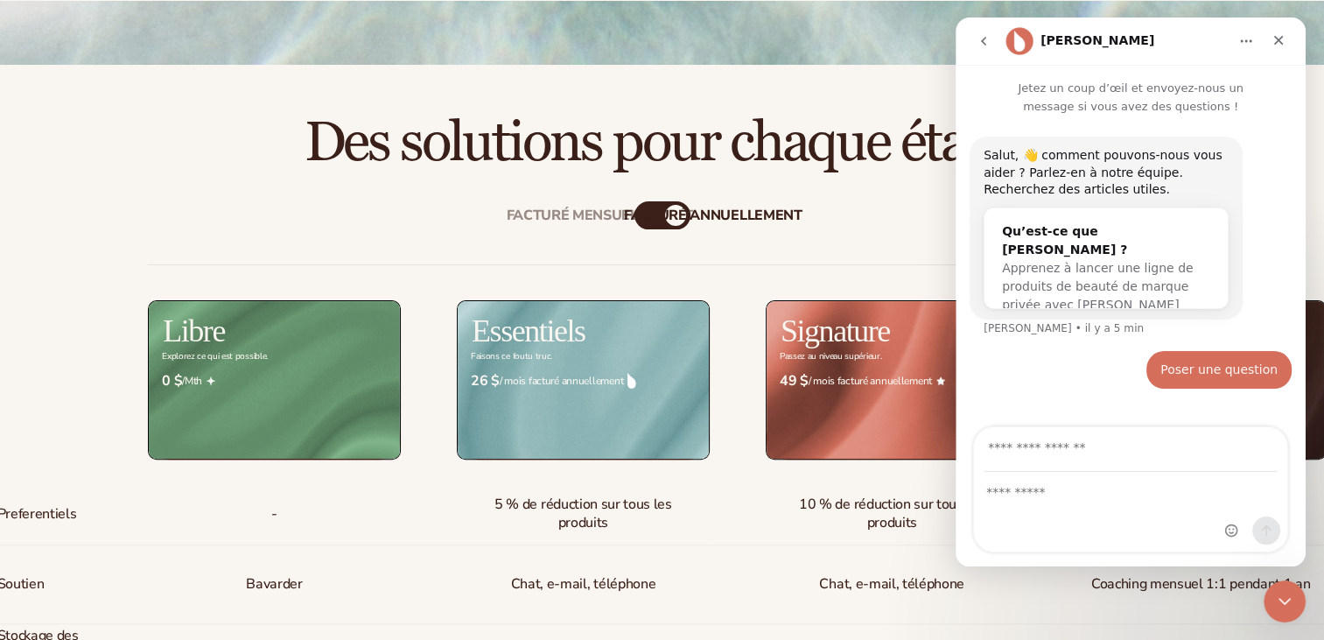
click at [1062, 448] on input "Votre email" at bounding box center [1130, 449] width 292 height 45
type input "**********"
click at [1062, 523] on div "Messagerie intercom" at bounding box center [1130, 511] width 313 height 79
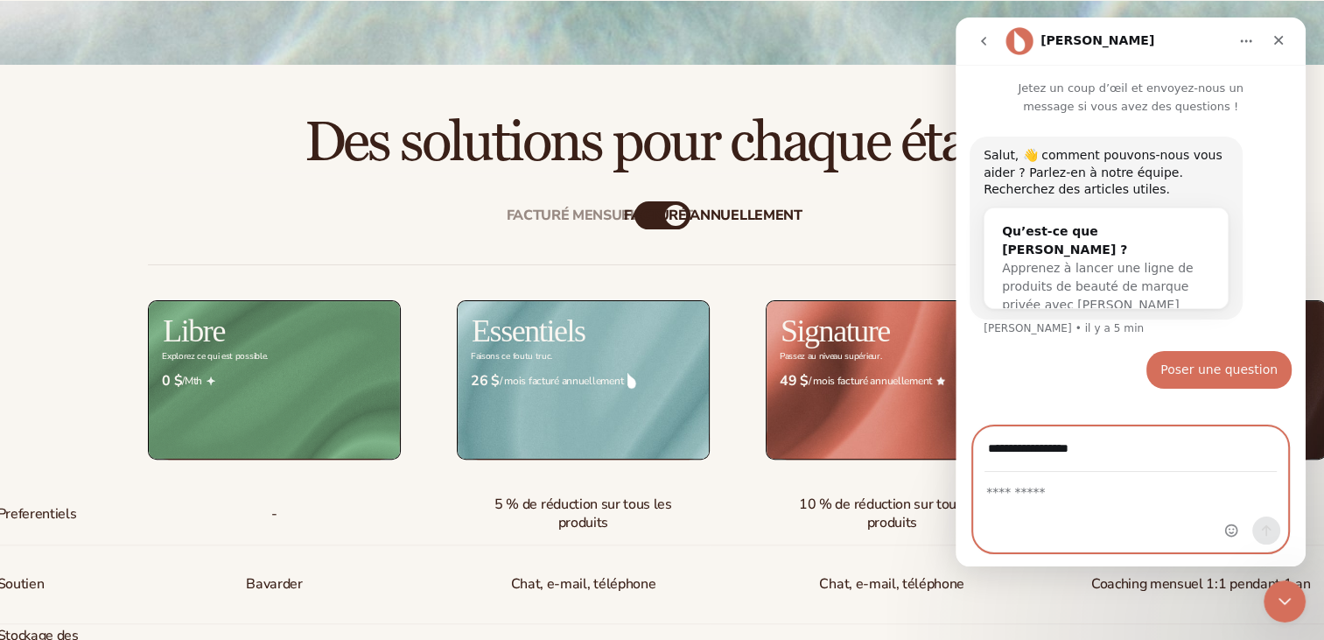
click at [1033, 499] on textarea "Message..." at bounding box center [1130, 487] width 313 height 30
type textarea "**********"
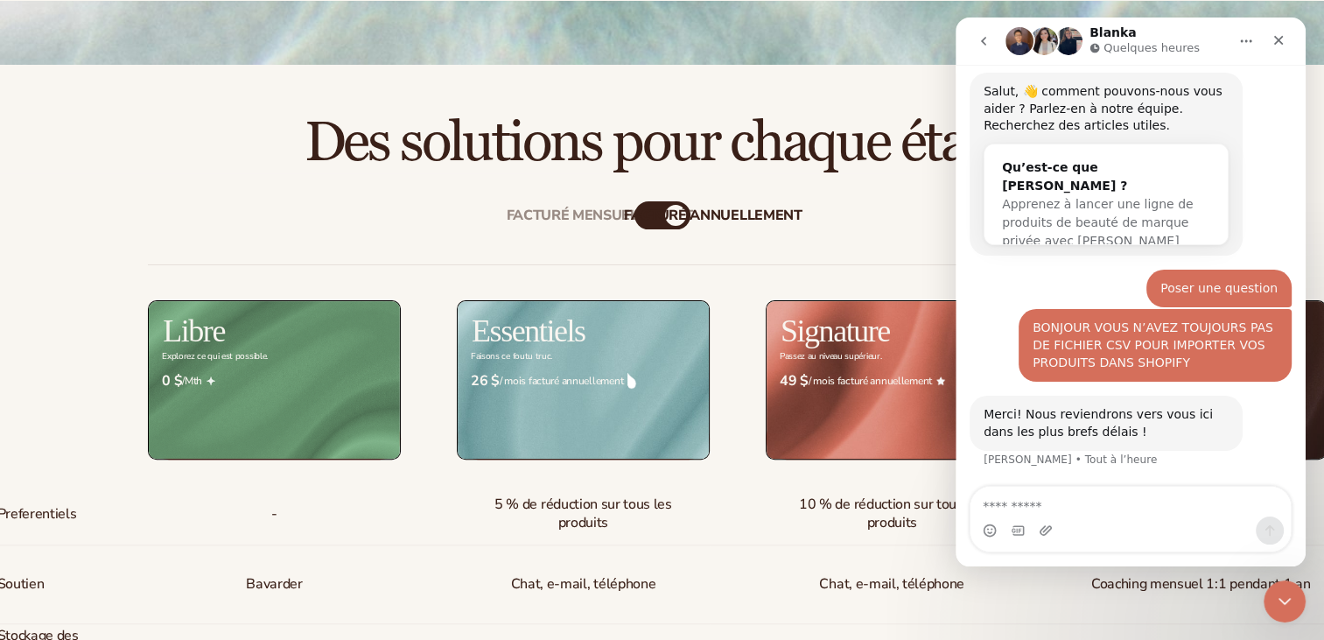
scroll to position [113, 0]
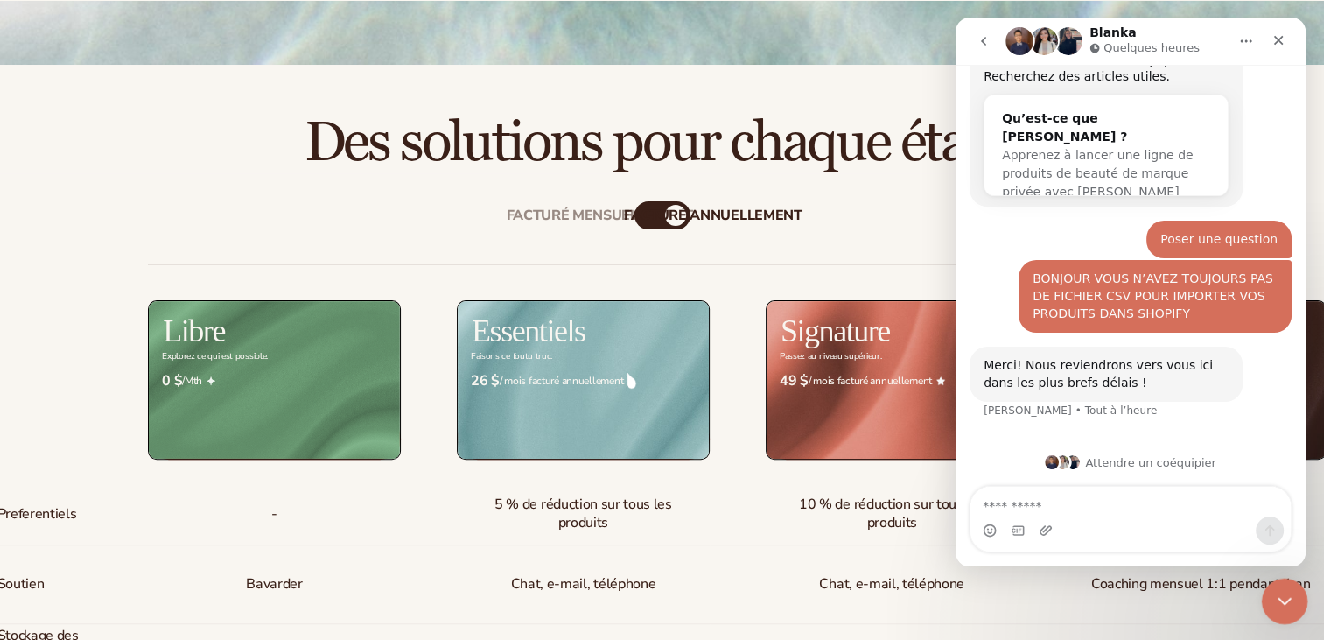
click at [1266, 611] on div "Close Intercom Messenger" at bounding box center [1282, 598] width 42 height 42
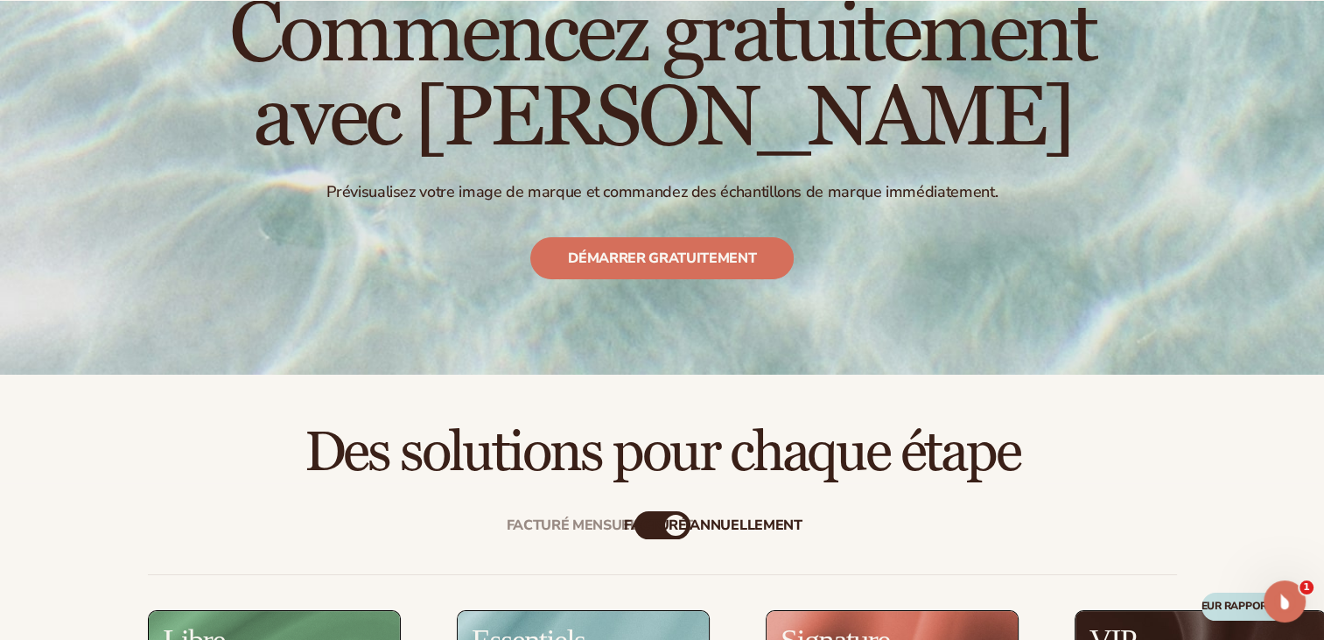
scroll to position [437, 0]
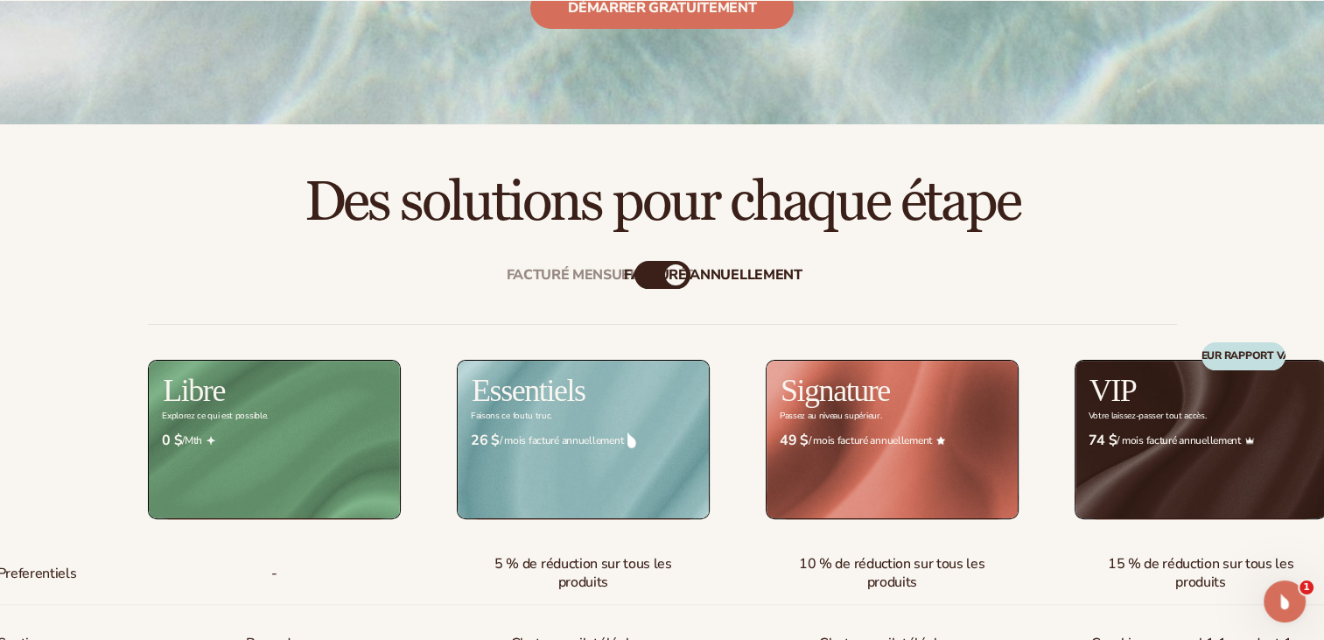
click at [653, 266] on div "facturé annuellement" at bounding box center [713, 274] width 178 height 17
click at [679, 269] on div "facturé annuellement" at bounding box center [713, 274] width 178 height 17
click at [654, 277] on div "facturé annuellement" at bounding box center [713, 274] width 178 height 17
drag, startPoint x: 648, startPoint y: 282, endPoint x: 694, endPoint y: 281, distance: 45.5
click at [694, 281] on div "facturé annuellement" at bounding box center [713, 274] width 178 height 17
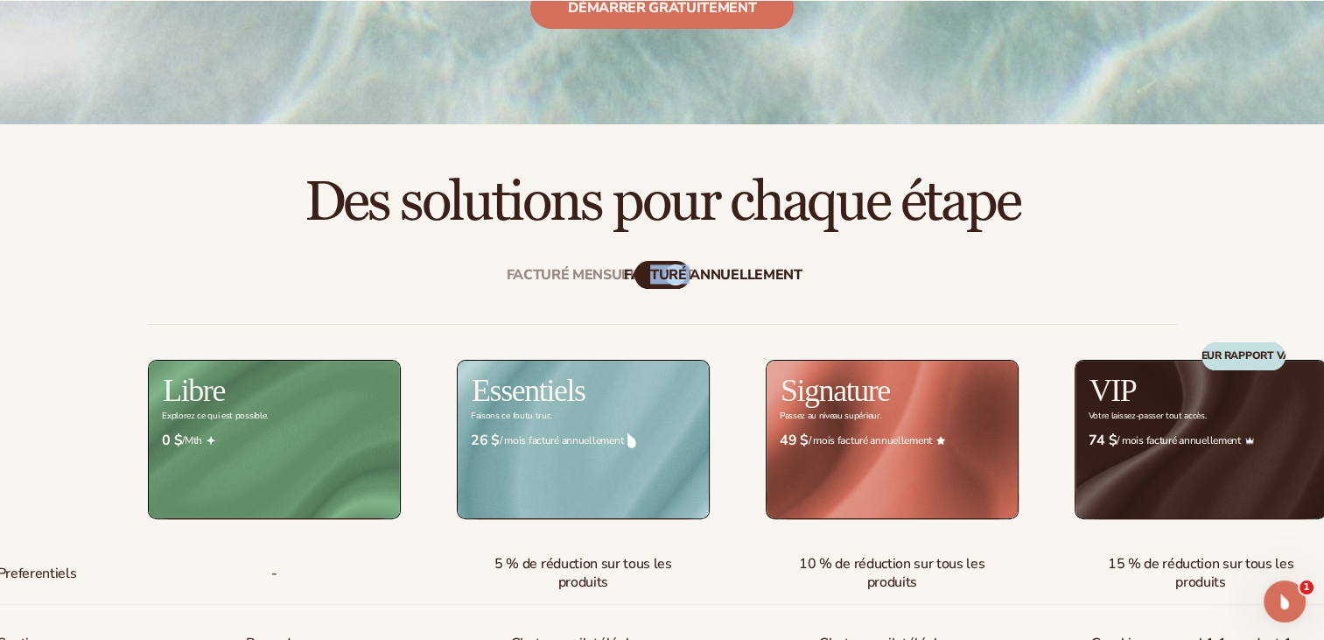
drag, startPoint x: 694, startPoint y: 281, endPoint x: 679, endPoint y: 277, distance: 15.3
click at [679, 277] on div "facturé annuellement" at bounding box center [713, 274] width 178 height 17
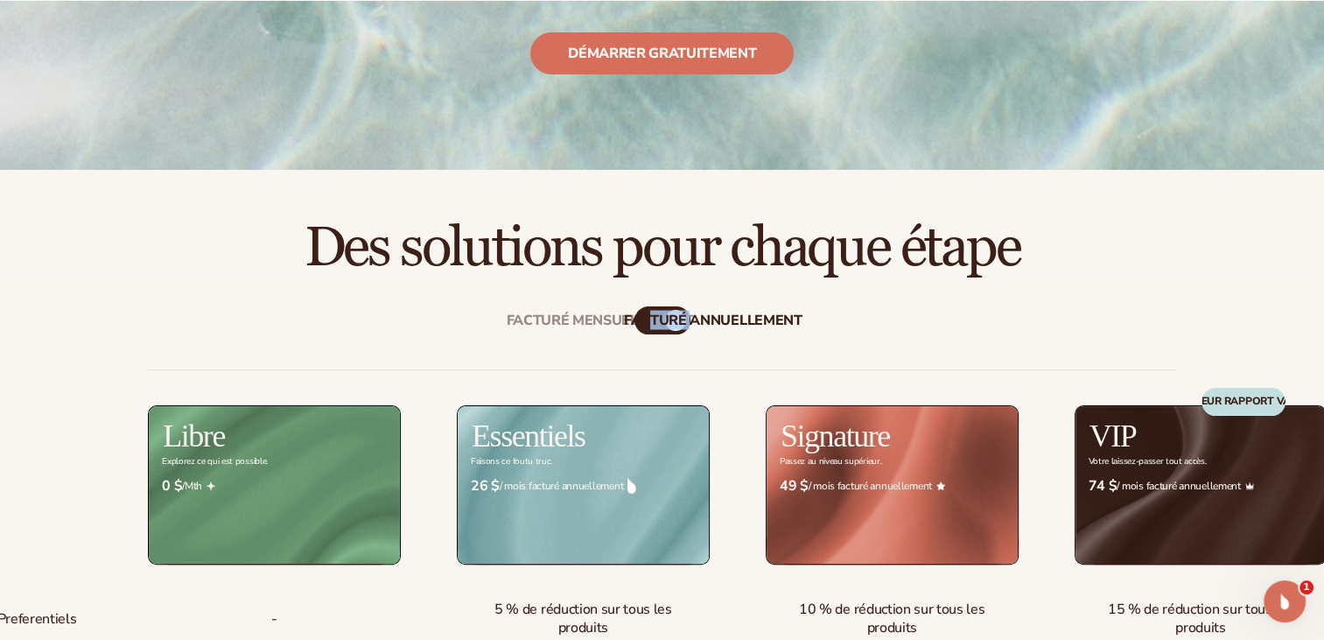
scroll to position [350, 0]
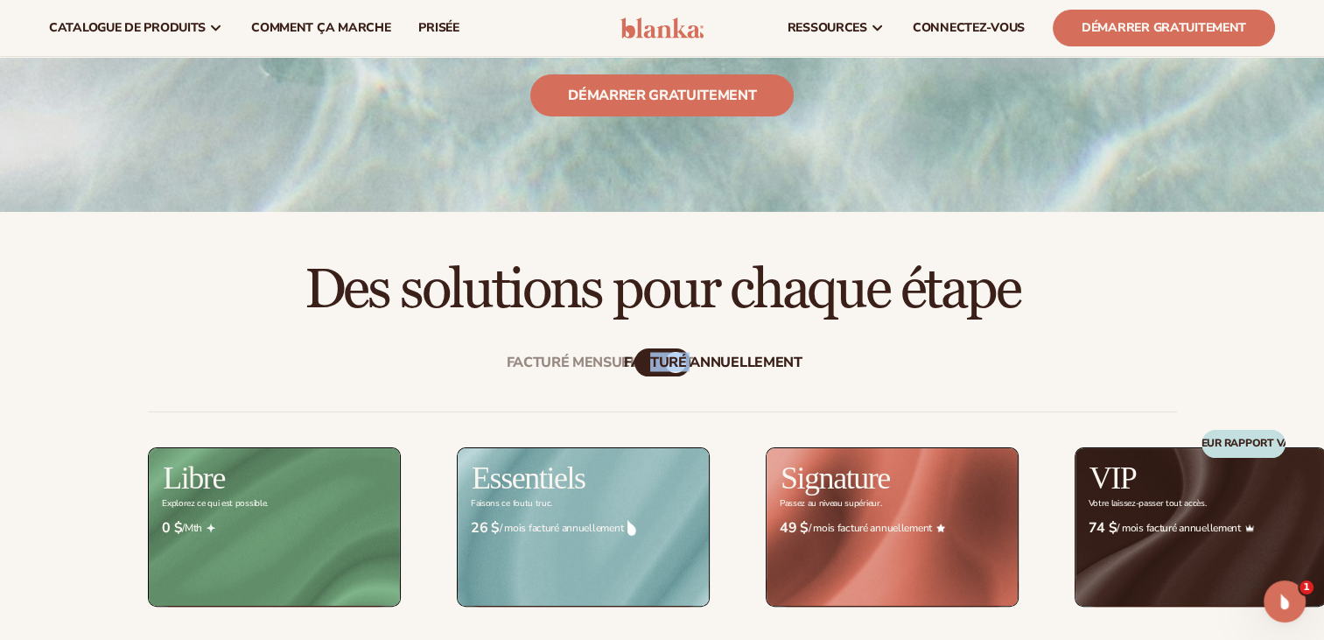
click at [656, 366] on div "facturé annuellement" at bounding box center [713, 361] width 178 height 17
click at [647, 363] on div "facturé annuellement" at bounding box center [713, 361] width 178 height 17
click at [679, 353] on div "facturé annuellement" at bounding box center [713, 361] width 178 height 17
click at [571, 355] on div "Facturé mensuellement" at bounding box center [600, 361] width 186 height 17
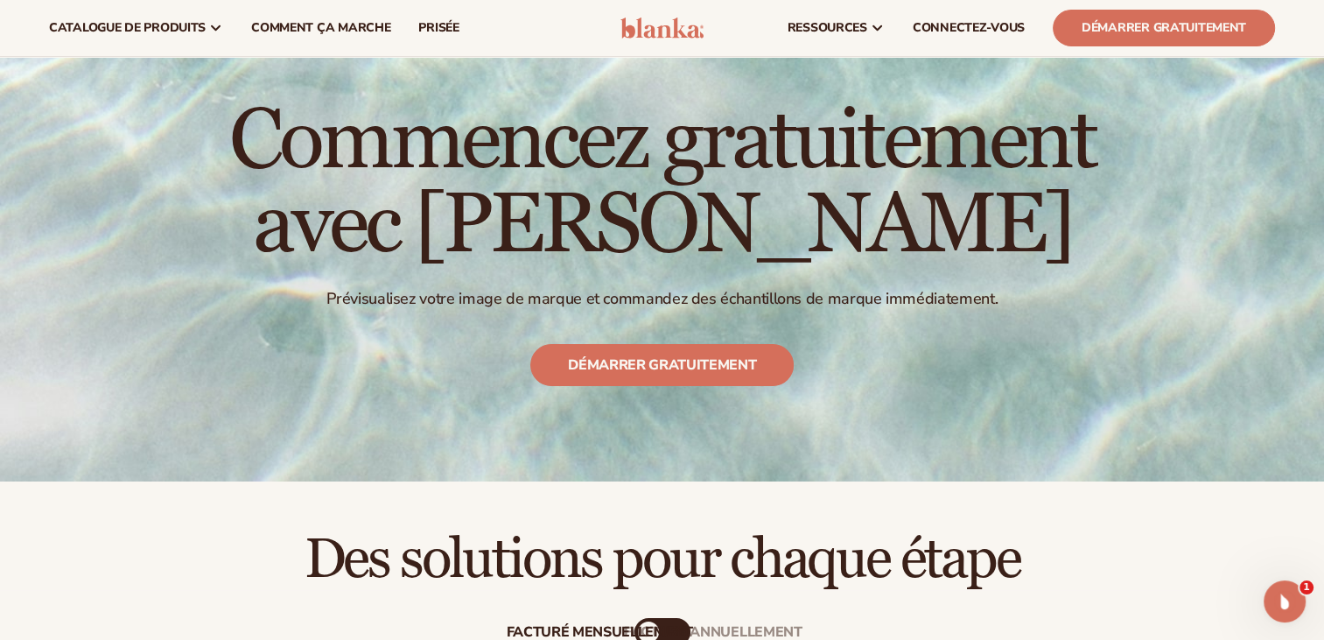
scroll to position [0, 0]
